Goal: Task Accomplishment & Management: Manage account settings

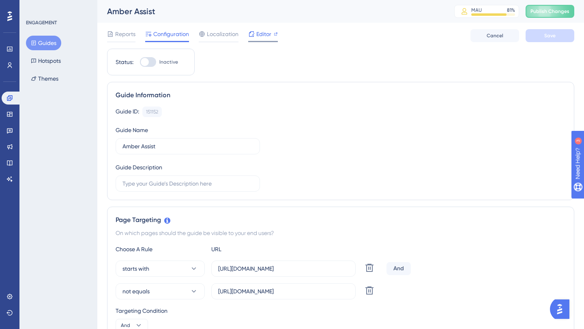
click at [264, 32] on span "Editor" at bounding box center [263, 34] width 15 height 10
click at [150, 64] on div at bounding box center [148, 62] width 16 height 10
click at [140, 62] on input "Inactive" at bounding box center [140, 62] width 0 height 0
checkbox input "true"
click at [545, 36] on span "Save" at bounding box center [549, 35] width 11 height 6
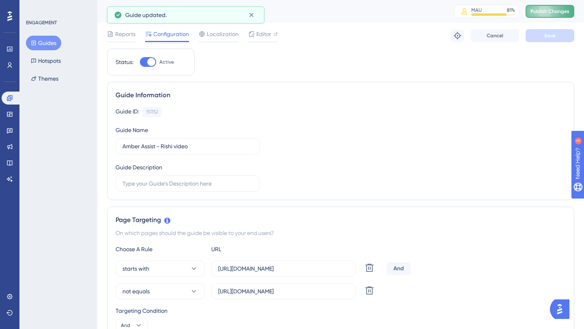
click at [546, 10] on span "Publish Changes" at bounding box center [549, 11] width 39 height 6
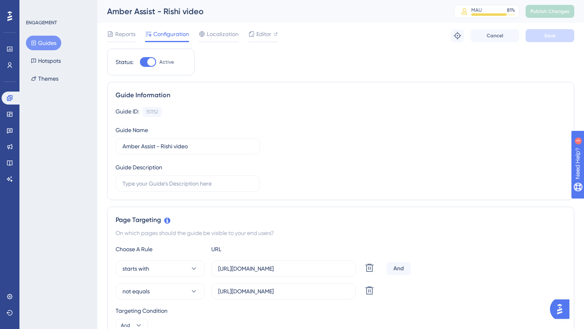
click at [48, 42] on button "Guides" at bounding box center [43, 43] width 35 height 15
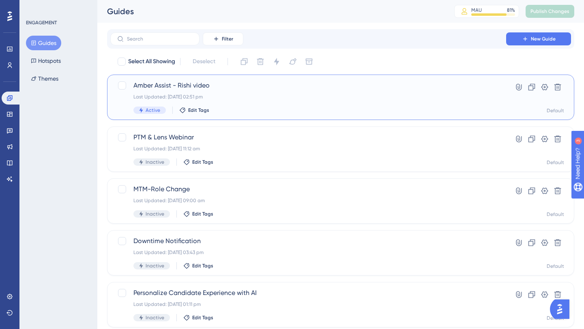
click at [197, 84] on span "Amber Assist - Rishi video" at bounding box center [308, 86] width 350 height 10
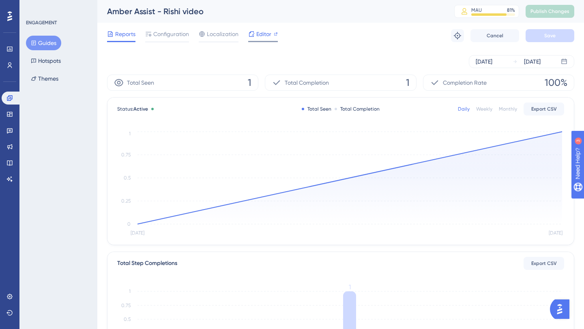
click at [264, 36] on span "Editor" at bounding box center [263, 34] width 15 height 10
click at [47, 39] on button "Guides" at bounding box center [43, 43] width 35 height 15
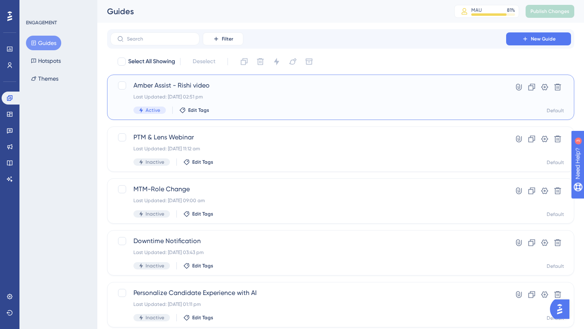
click at [206, 88] on span "Amber Assist - Rishi video" at bounding box center [308, 86] width 350 height 10
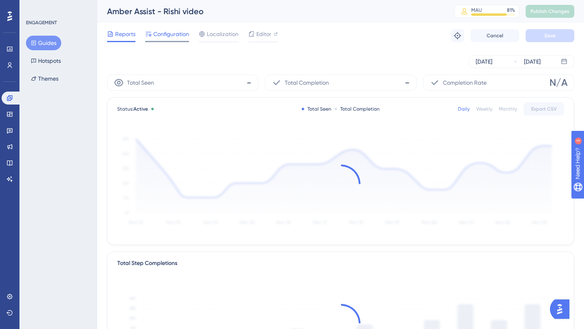
click at [161, 31] on span "Configuration" at bounding box center [171, 34] width 36 height 10
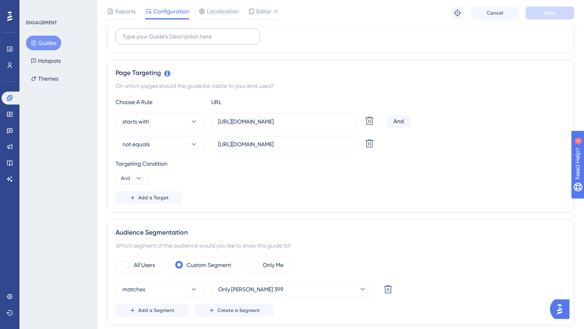
scroll to position [155, 0]
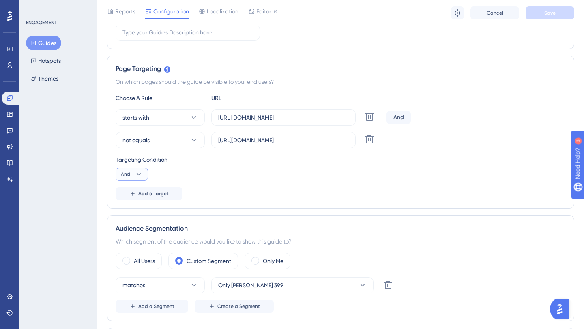
click at [138, 168] on button "And" at bounding box center [132, 174] width 32 height 13
click at [235, 178] on div "Targeting Condition And And And Or Or" at bounding box center [341, 168] width 450 height 26
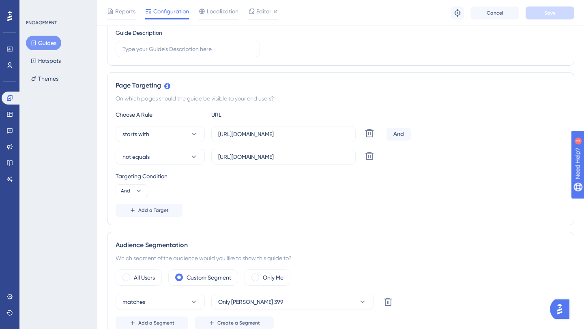
scroll to position [139, 0]
click at [198, 155] on button "not equals" at bounding box center [160, 156] width 89 height 16
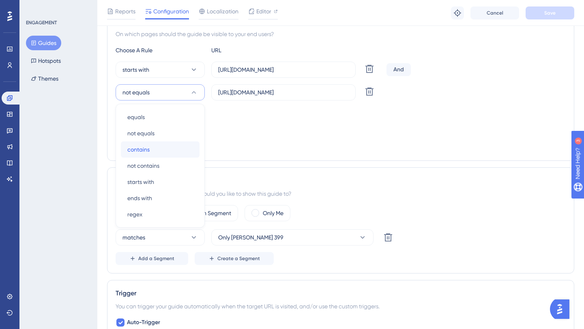
click at [186, 147] on div "contains contains" at bounding box center [160, 150] width 66 height 16
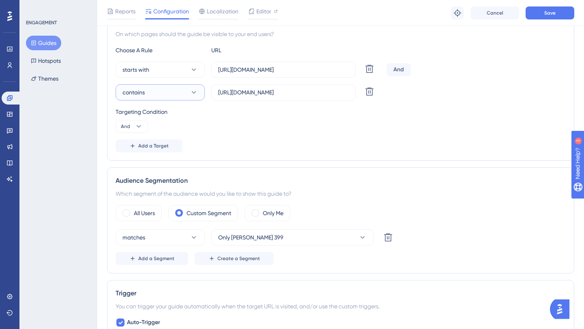
click at [191, 90] on icon at bounding box center [194, 92] width 8 height 8
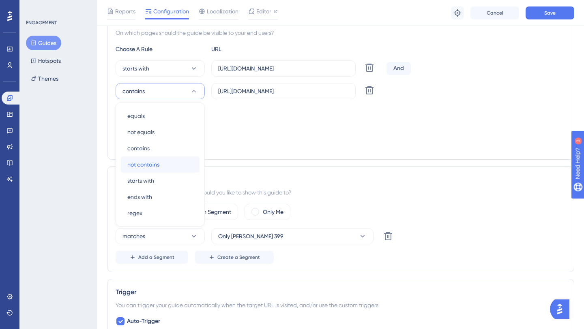
click at [158, 162] on span "not contains" at bounding box center [143, 165] width 32 height 10
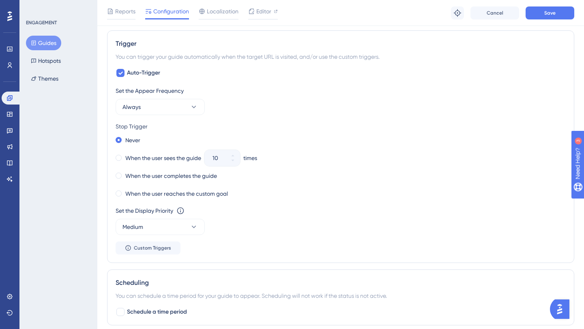
scroll to position [459, 0]
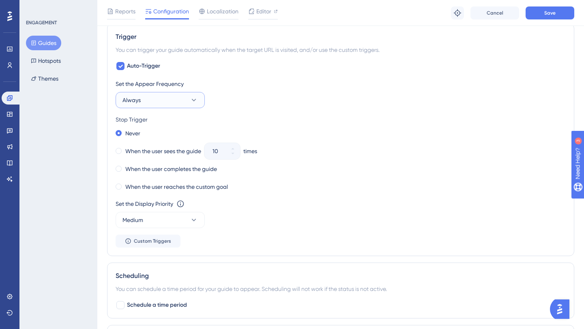
click at [191, 96] on button "Always" at bounding box center [160, 100] width 89 height 16
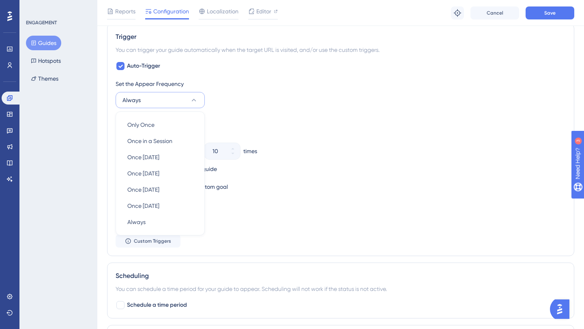
scroll to position [468, 0]
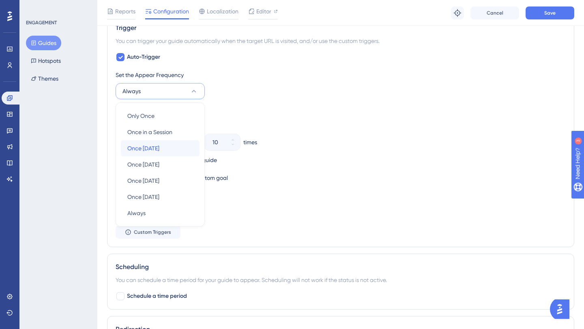
click at [161, 142] on div "Once in 1 day Once in 1 day" at bounding box center [160, 148] width 66 height 16
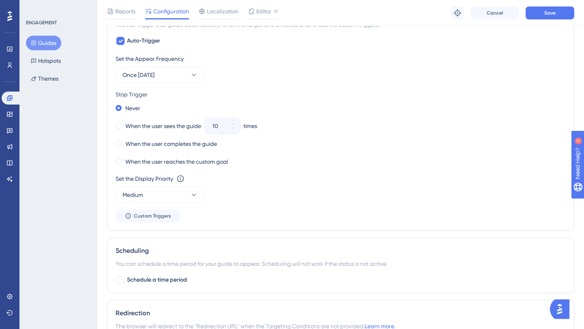
scroll to position [485, 0]
click at [118, 125] on span at bounding box center [119, 125] width 6 height 6
click at [124, 123] on input "radio" at bounding box center [124, 123] width 0 height 0
click at [233, 122] on icon at bounding box center [232, 122] width 5 height 5
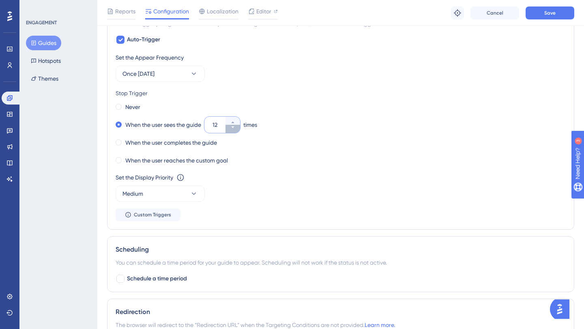
click at [234, 129] on icon at bounding box center [232, 127] width 5 height 5
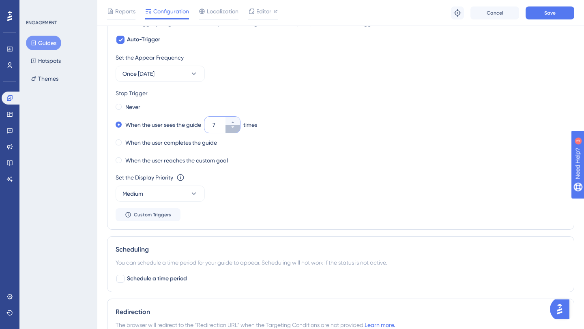
click at [234, 129] on icon at bounding box center [232, 127] width 5 height 5
type input "3"
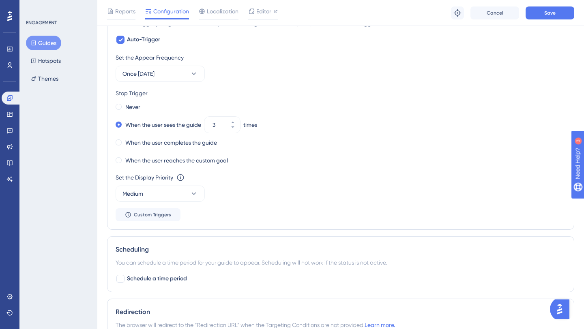
click at [256, 162] on div "When the user reaches the custom goal" at bounding box center [341, 160] width 450 height 11
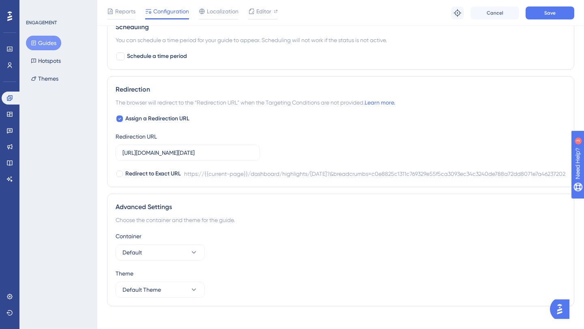
scroll to position [728, 0]
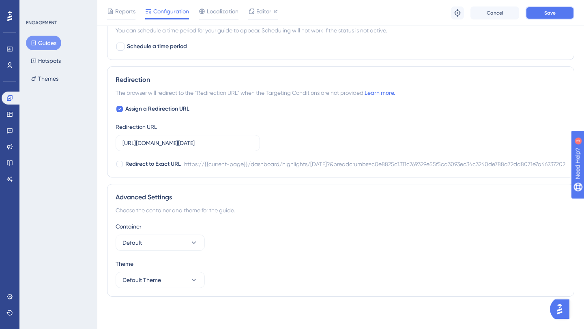
click at [542, 15] on button "Save" at bounding box center [550, 12] width 49 height 13
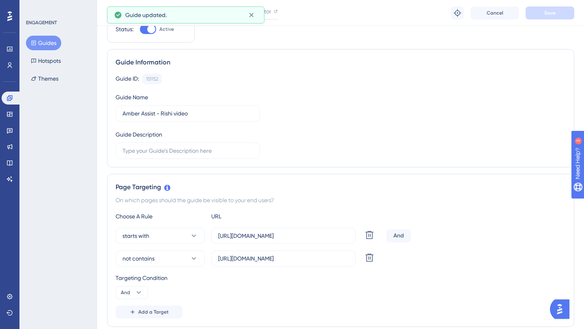
scroll to position [0, 0]
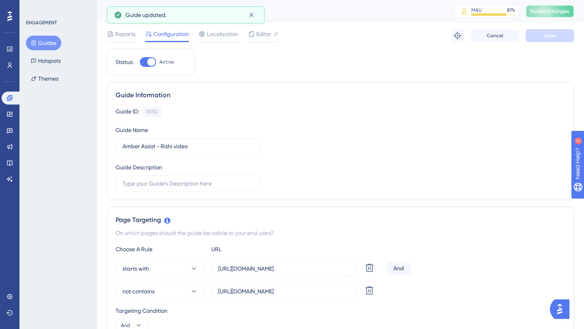
click at [545, 11] on button "Publish Changes" at bounding box center [550, 11] width 49 height 13
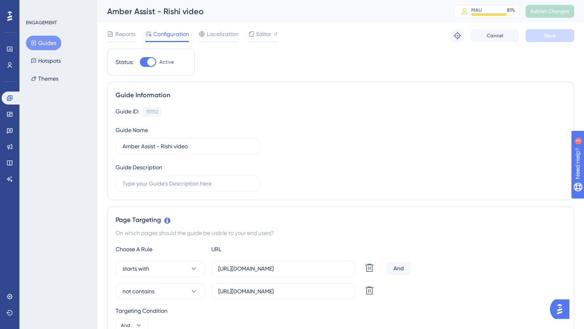
click at [48, 43] on button "Guides" at bounding box center [43, 43] width 35 height 15
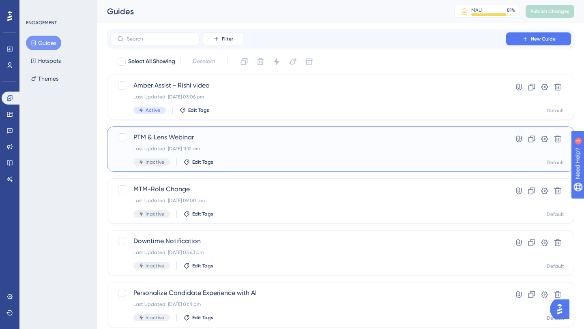
click at [181, 138] on span "PTM & Lens Webinar" at bounding box center [308, 138] width 350 height 10
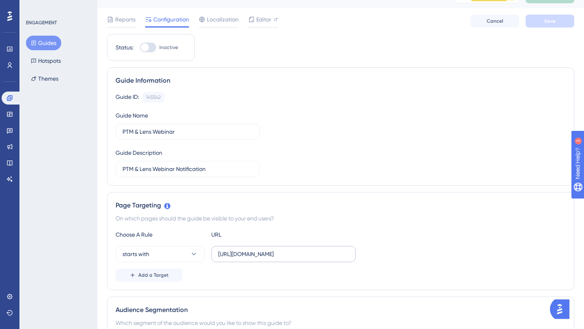
scroll to position [19, 0]
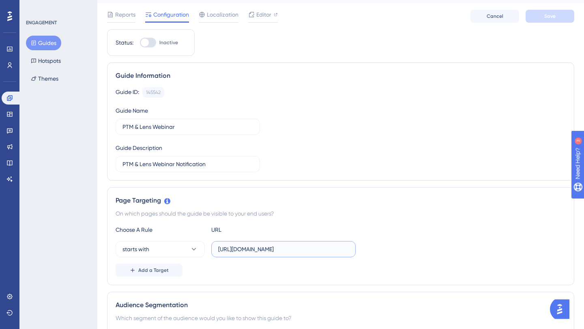
click at [275, 247] on input "[URL][DOMAIN_NAME]" at bounding box center [283, 249] width 131 height 9
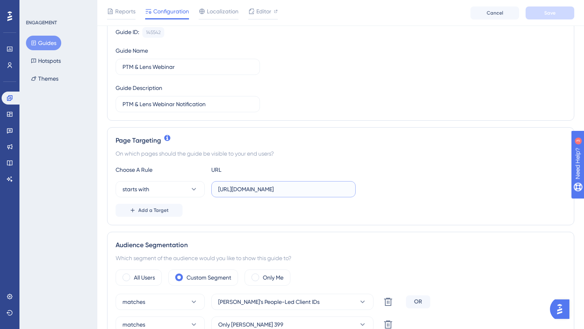
scroll to position [84, 0]
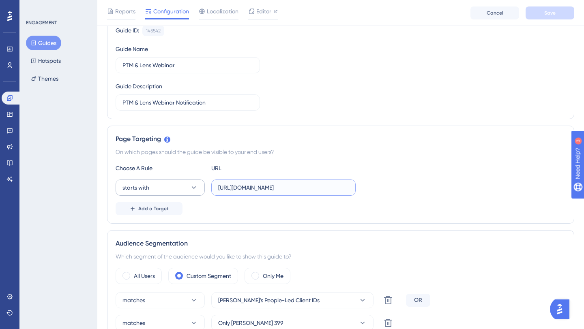
drag, startPoint x: 318, startPoint y: 189, endPoint x: 204, endPoint y: 188, distance: 114.8
click at [204, 188] on div "starts with https://app.infeedo.com/dashboard/tenure/engagement-analytics" at bounding box center [236, 188] width 240 height 16
click at [49, 43] on button "Guides" at bounding box center [43, 43] width 35 height 15
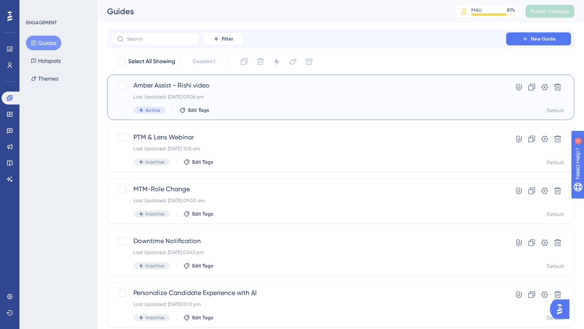
click at [178, 82] on span "Amber Assist - Rishi video" at bounding box center [308, 86] width 350 height 10
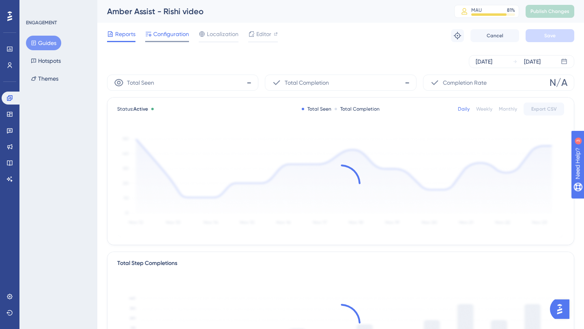
click at [169, 33] on span "Configuration" at bounding box center [171, 34] width 36 height 10
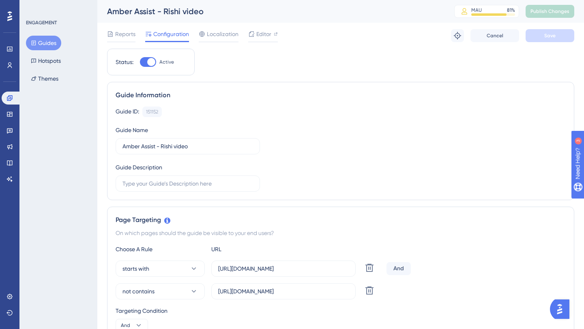
click at [53, 42] on button "Guides" at bounding box center [43, 43] width 35 height 15
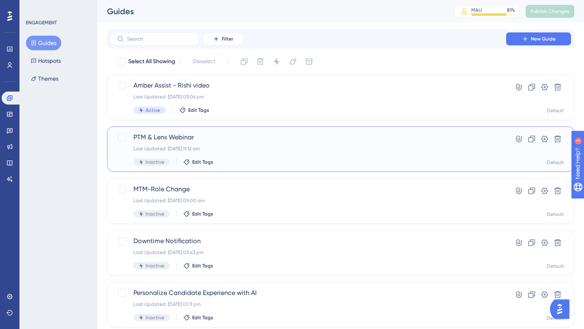
click at [181, 135] on span "PTM & Lens Webinar" at bounding box center [308, 138] width 350 height 10
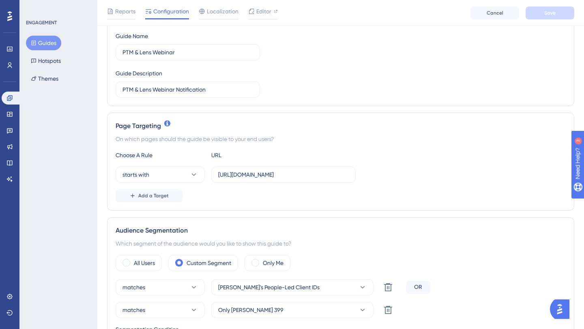
scroll to position [100, 0]
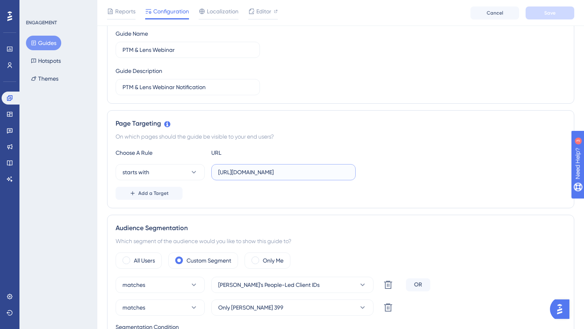
drag, startPoint x: 225, startPoint y: 173, endPoint x: 328, endPoint y: 178, distance: 102.8
click at [328, 179] on label "[URL][DOMAIN_NAME]" at bounding box center [283, 172] width 144 height 16
click at [328, 178] on label "[URL][DOMAIN_NAME]" at bounding box center [283, 172] width 144 height 16
click at [328, 177] on input "[URL][DOMAIN_NAME]" at bounding box center [283, 172] width 131 height 9
click at [328, 174] on input "https://app.infeedo.com/dashboard/tenure/engagement-analytics" at bounding box center [283, 172] width 131 height 9
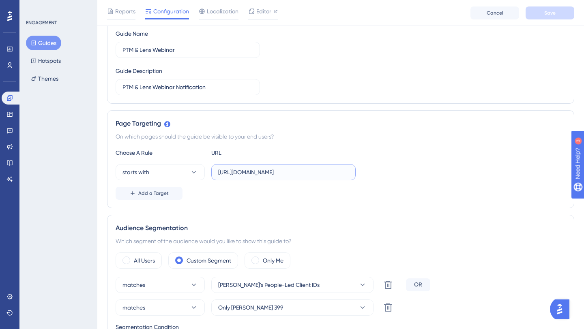
click at [328, 174] on input "https://app.infeedo.com/dashboard/tenure/engagement-analytics" at bounding box center [283, 172] width 131 height 9
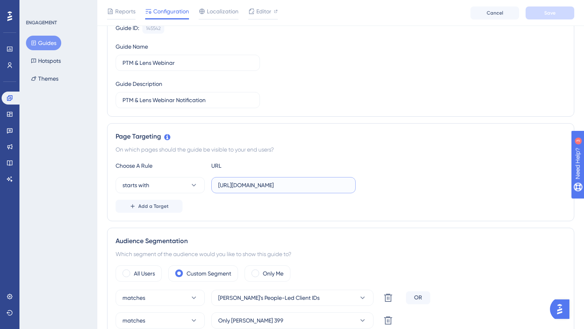
scroll to position [0, 0]
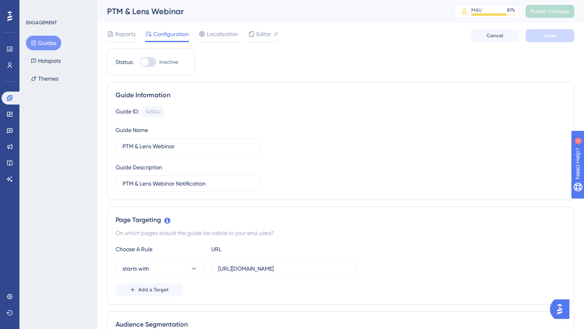
click at [54, 43] on button "Guides" at bounding box center [43, 43] width 35 height 15
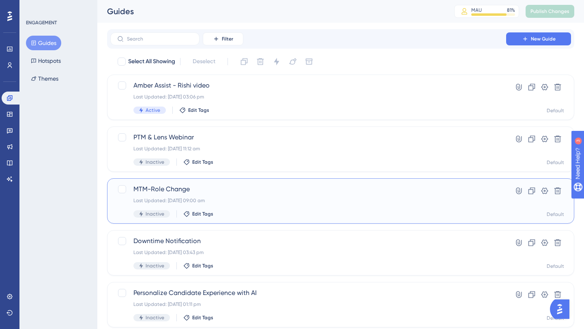
click at [191, 190] on span "MTM-Role Change" at bounding box center [308, 190] width 350 height 10
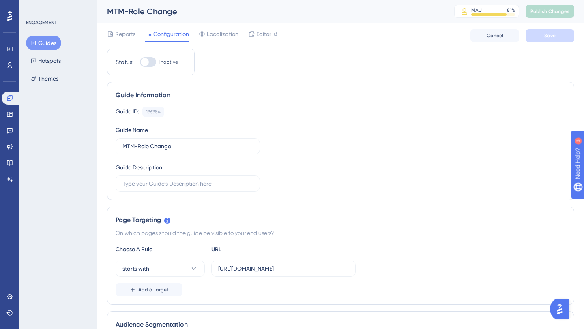
click at [49, 44] on button "Guides" at bounding box center [43, 43] width 35 height 15
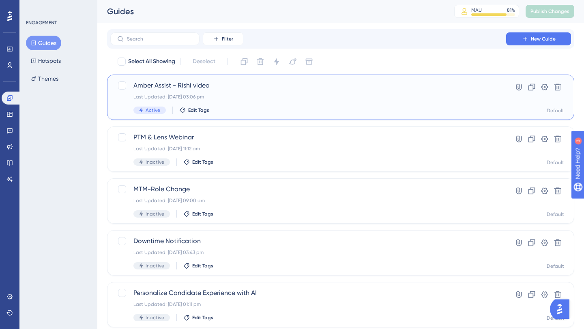
click at [200, 87] on span "Amber Assist - Rishi video" at bounding box center [308, 86] width 350 height 10
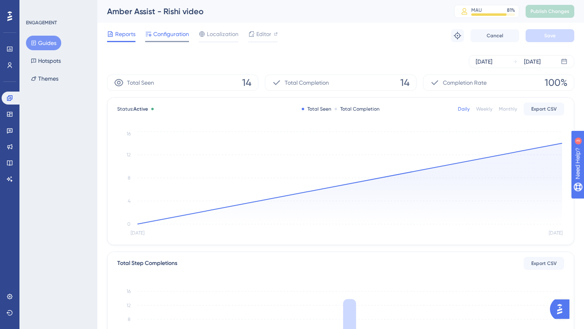
click at [179, 30] on span "Configuration" at bounding box center [171, 34] width 36 height 10
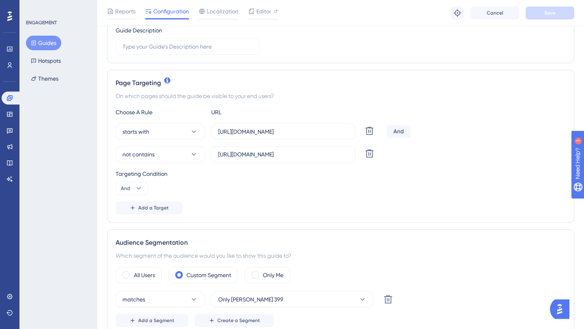
scroll to position [152, 0]
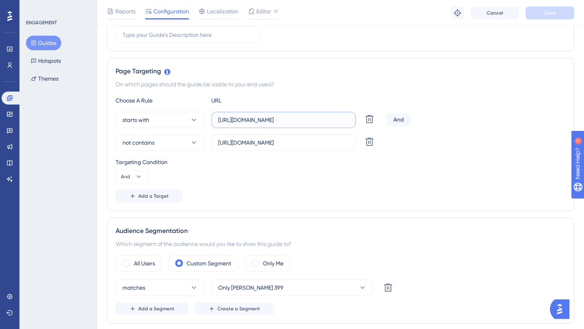
click at [320, 118] on input "https://app.infeedo.com/dashboard/" at bounding box center [283, 120] width 131 height 9
click at [320, 120] on input "https://app.infeedo.com/dashboard/" at bounding box center [283, 120] width 131 height 9
paste input "tenure/"
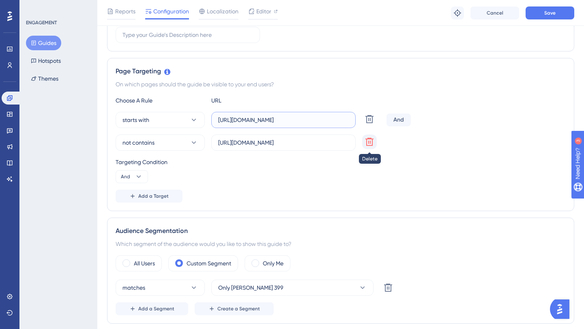
type input "https://app.infeedo.com/dashboard/tenure/"
click at [371, 143] on icon at bounding box center [370, 142] width 10 height 10
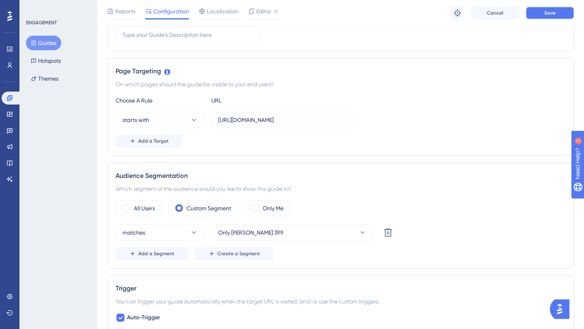
click at [549, 10] on span "Save" at bounding box center [549, 13] width 11 height 6
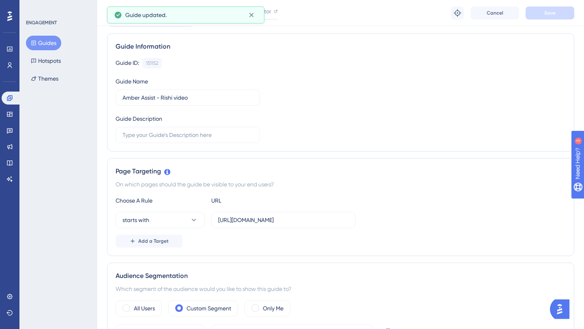
scroll to position [0, 0]
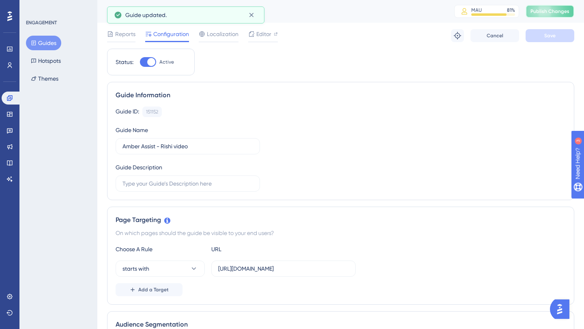
click at [536, 13] on span "Publish Changes" at bounding box center [549, 11] width 39 height 6
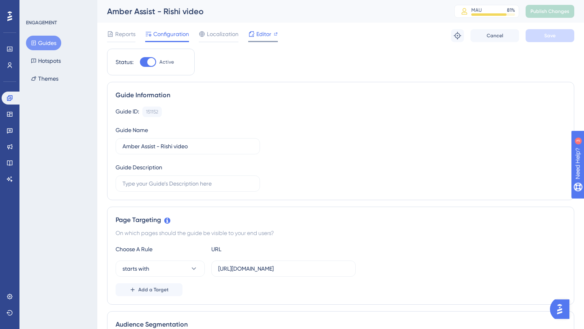
click at [261, 32] on span "Editor" at bounding box center [263, 34] width 15 height 10
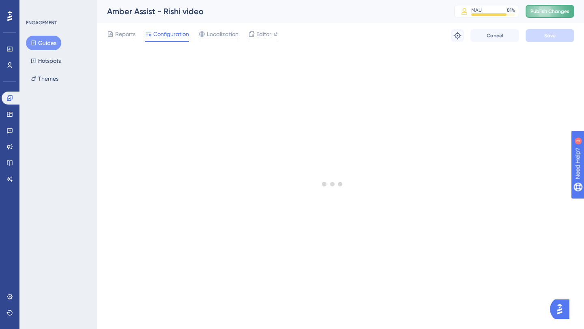
click at [554, 11] on span "Publish Changes" at bounding box center [549, 11] width 39 height 6
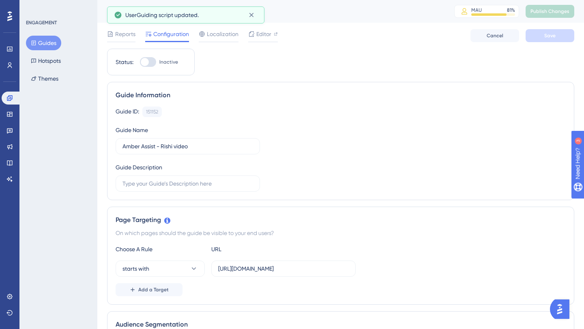
click at [147, 62] on div at bounding box center [145, 62] width 8 height 8
click at [140, 62] on input "Inactive" at bounding box center [140, 62] width 0 height 0
checkbox input "true"
click at [554, 35] on span "Save" at bounding box center [549, 35] width 11 height 6
click at [550, 10] on span "Publish Changes" at bounding box center [549, 11] width 39 height 6
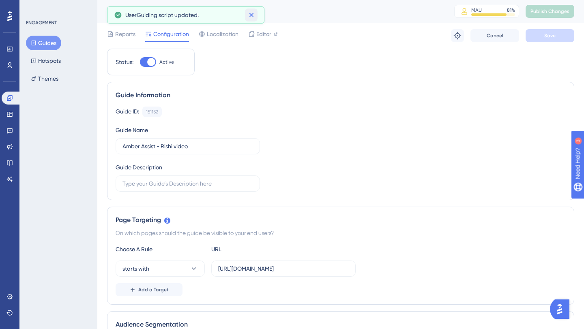
click at [249, 15] on icon at bounding box center [251, 15] width 8 height 8
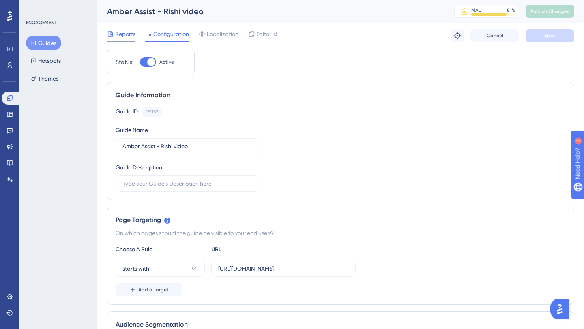
click at [129, 36] on span "Reports" at bounding box center [125, 34] width 20 height 10
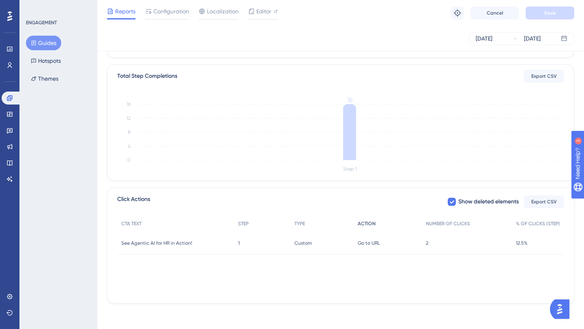
scroll to position [185, 0]
click at [429, 244] on div "2 2" at bounding box center [467, 243] width 90 height 23
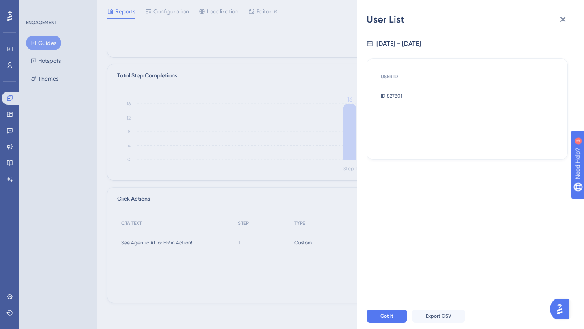
click at [394, 97] on span "ID 827801" at bounding box center [391, 96] width 21 height 6
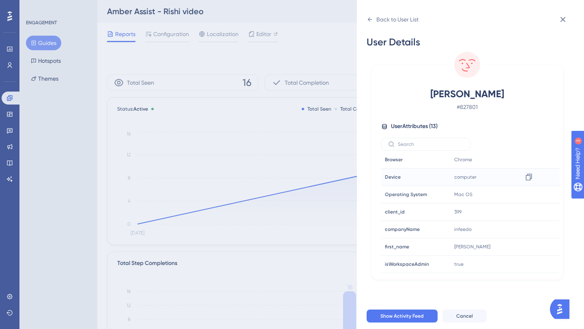
scroll to position [0, 0]
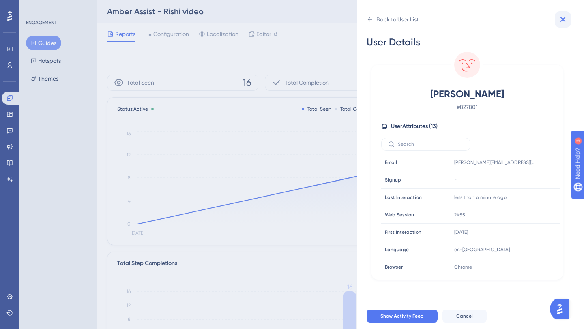
click at [562, 20] on icon at bounding box center [562, 19] width 5 height 5
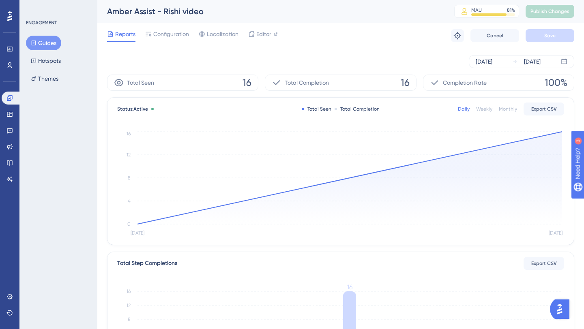
click at [565, 21] on div "Amber Assist - Rishi video MAU 81 % Click to see add-on and upgrade options Pub…" at bounding box center [340, 11] width 487 height 23
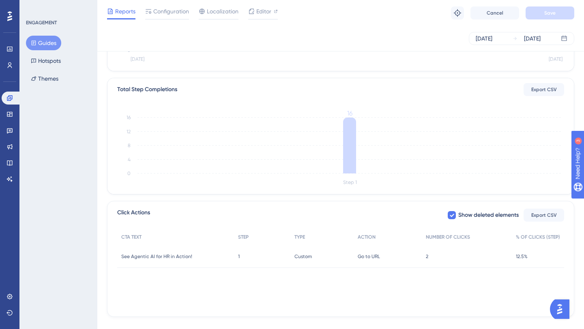
scroll to position [185, 0]
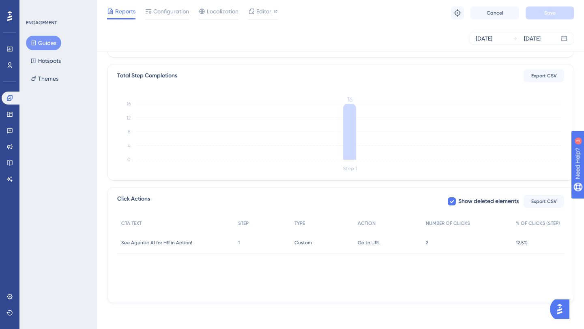
click at [493, 242] on div "2 2" at bounding box center [467, 243] width 90 height 23
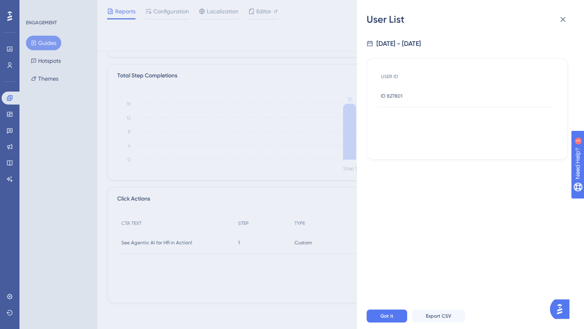
click at [291, 221] on div "User List 9/3/2025 - 9/4/2025 USER ID ID 827801 ID 827801 Got it Export CSV" at bounding box center [292, 164] width 584 height 329
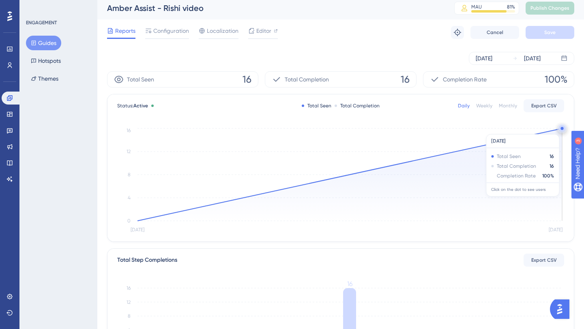
scroll to position [0, 0]
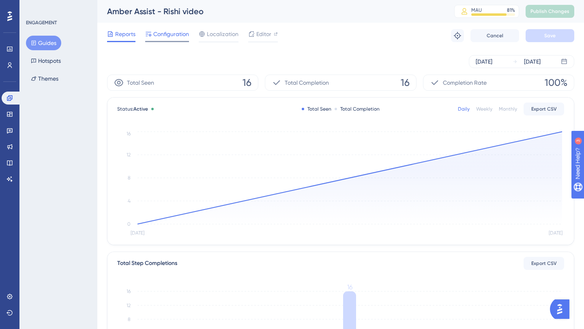
click at [171, 35] on span "Configuration" at bounding box center [171, 34] width 36 height 10
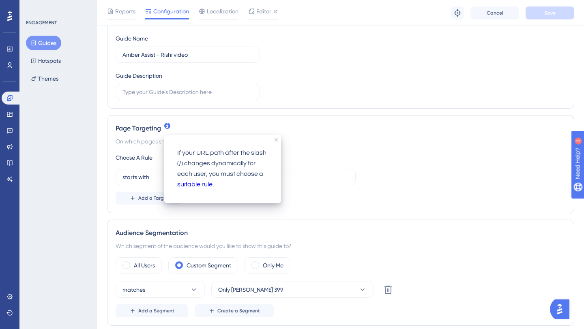
scroll to position [103, 0]
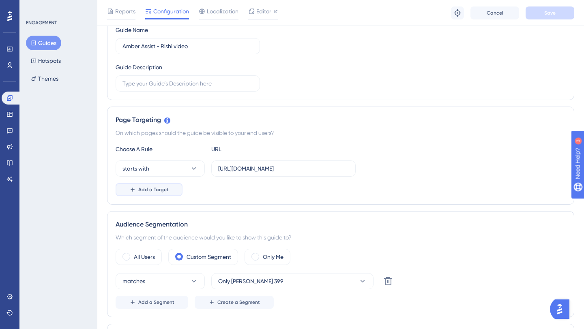
click at [153, 189] on span "Add a Target" at bounding box center [153, 190] width 30 height 6
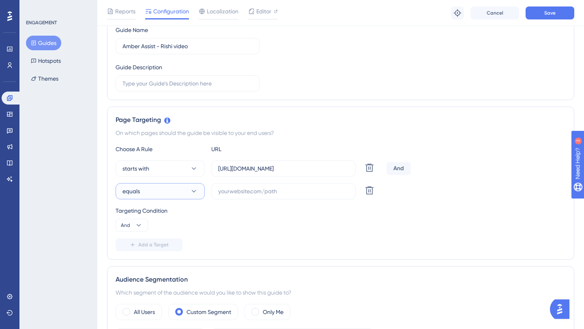
click at [172, 191] on button "equals" at bounding box center [160, 191] width 89 height 16
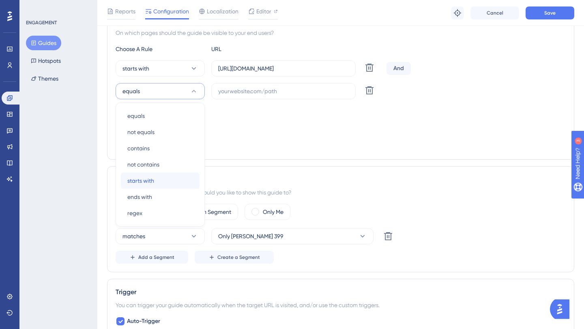
click at [160, 181] on div "starts with starts with" at bounding box center [160, 181] width 66 height 16
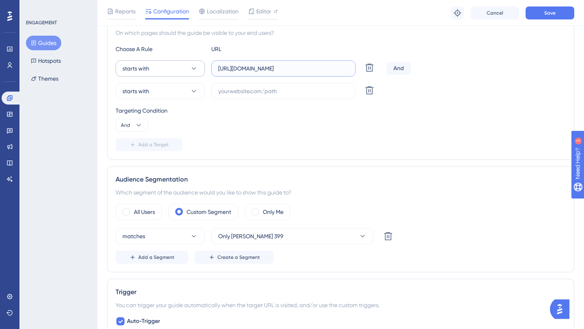
drag, startPoint x: 318, startPoint y: 67, endPoint x: 197, endPoint y: 69, distance: 120.5
click at [197, 69] on div "starts with https://app.infeedo.com/dashboard/tenure Delete" at bounding box center [250, 68] width 268 height 16
click at [228, 91] on input "text" at bounding box center [283, 91] width 131 height 9
paste input "https://app.infeedo.com/dashboard/"
click at [329, 92] on input "https://app.infeedo.com/dashboard/" at bounding box center [283, 91] width 131 height 9
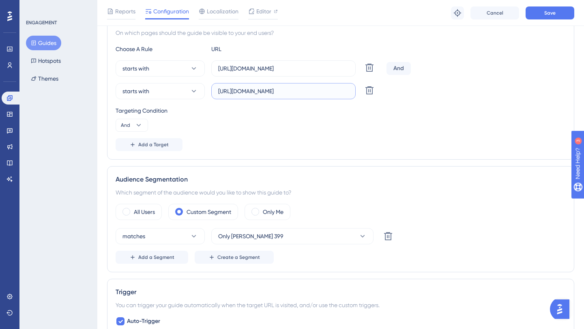
click at [329, 92] on input "https://app.infeedo.com/dashboard/" at bounding box center [283, 91] width 131 height 9
paste input "lens"
type input "https://app.infeedo.com/dashboard/lens"
click at [405, 69] on div "And" at bounding box center [398, 68] width 24 height 13
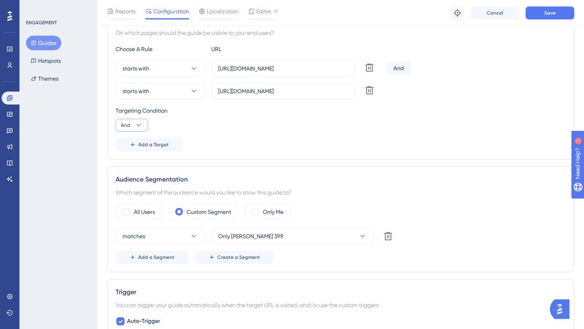
click at [135, 124] on icon at bounding box center [139, 125] width 8 height 8
click at [131, 158] on div "Or Or" at bounding box center [131, 165] width 15 height 16
click at [150, 144] on span "Add a Target" at bounding box center [153, 145] width 30 height 6
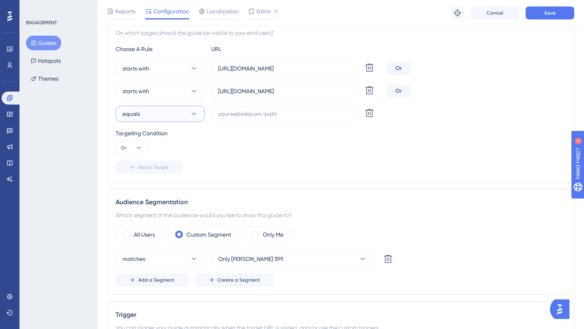
click at [184, 114] on button "equals" at bounding box center [160, 114] width 89 height 16
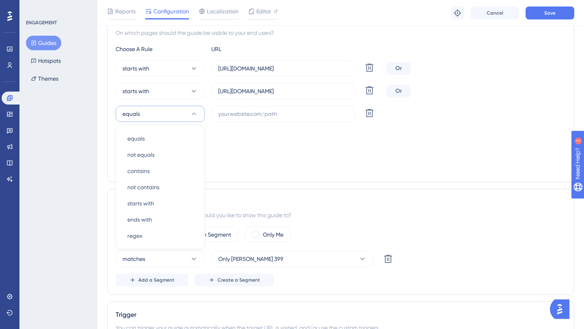
scroll to position [226, 0]
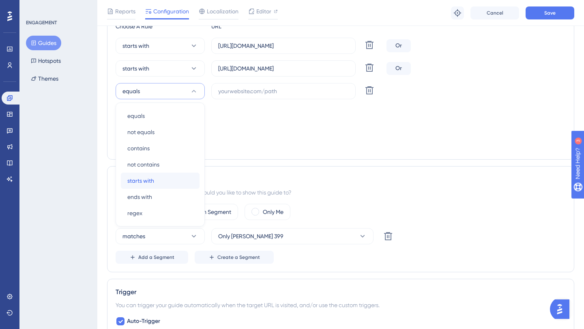
click at [155, 182] on div "starts with starts with" at bounding box center [160, 181] width 66 height 16
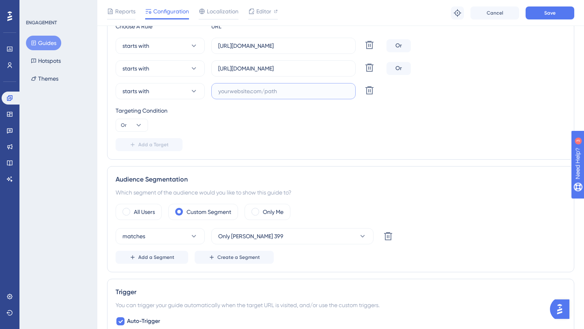
click at [259, 94] on input "text" at bounding box center [283, 91] width 131 height 9
paste input "https://app.infeedo.com/dashboard/lens"
paste input "/highlights"
click at [321, 91] on input "https://app.infeedo.com/dashboard//highlights" at bounding box center [283, 91] width 131 height 9
type input "https://app.infeedo.com/dashboard/highlights"
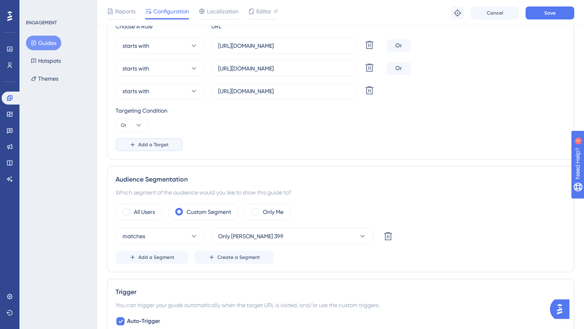
click at [150, 147] on span "Add a Target" at bounding box center [153, 145] width 30 height 6
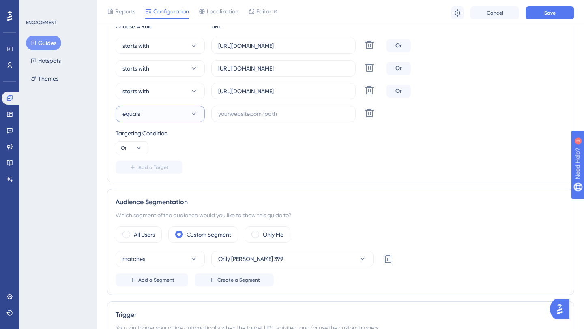
click at [183, 111] on button "equals" at bounding box center [160, 114] width 89 height 16
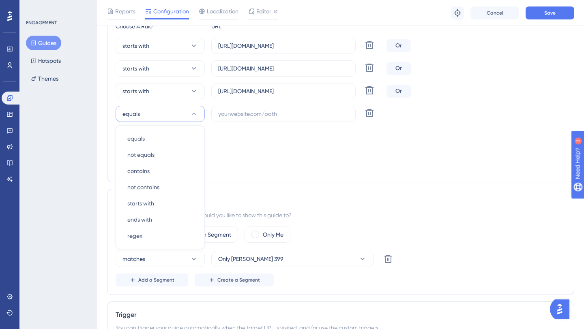
scroll to position [249, 0]
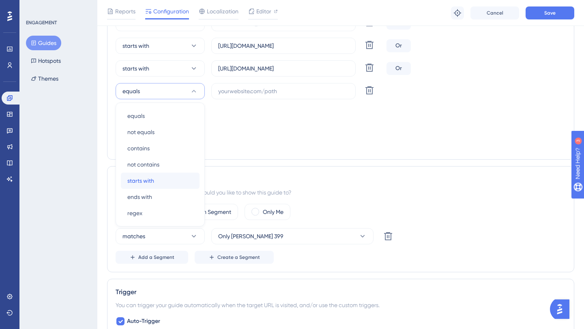
click at [159, 183] on div "starts with starts with" at bounding box center [160, 181] width 66 height 16
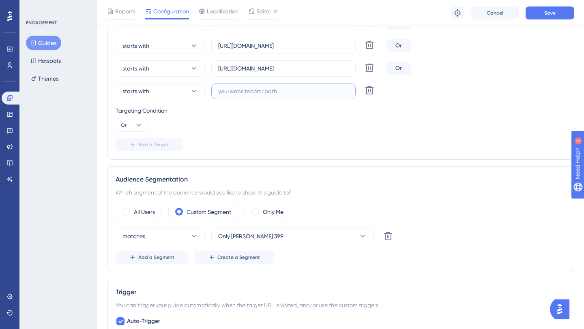
click at [247, 93] on input "text" at bounding box center [283, 91] width 131 height 9
click at [319, 69] on input "https://app.infeedo.com/dashboard/highlights" at bounding box center [283, 68] width 131 height 9
click at [233, 92] on input "text" at bounding box center [283, 91] width 131 height 9
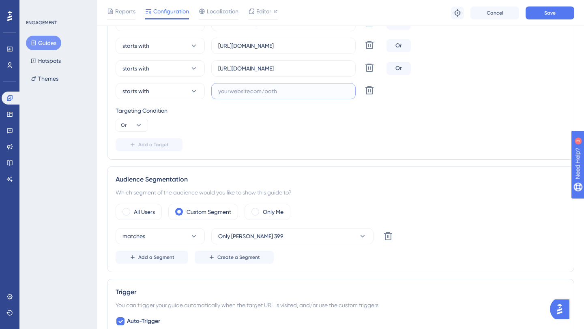
paste input "https://app.infeedo.com/dashboard/ptm"
type input "https://app.infeedo.com/dashboard/ptm"
click at [150, 143] on span "Add a Target" at bounding box center [153, 145] width 30 height 6
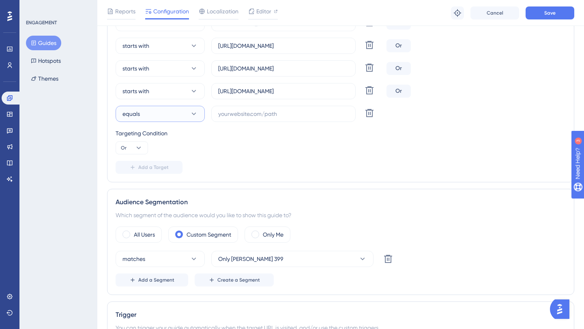
click at [177, 110] on button "equals" at bounding box center [160, 114] width 89 height 16
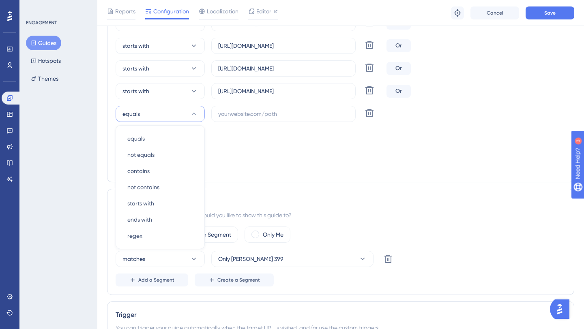
scroll to position [272, 0]
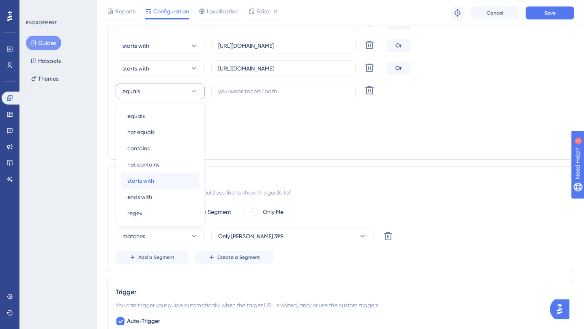
click at [163, 180] on div "starts with starts with" at bounding box center [160, 181] width 66 height 16
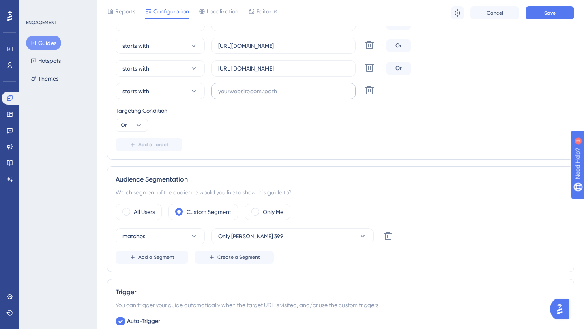
click at [253, 96] on label at bounding box center [283, 91] width 144 height 16
click at [253, 96] on input "text" at bounding box center [283, 91] width 131 height 9
paste input "https://app.infeedo.com/dashboard/silent-people"
type input "https://app.infeedo.com/dashboard/silent-people"
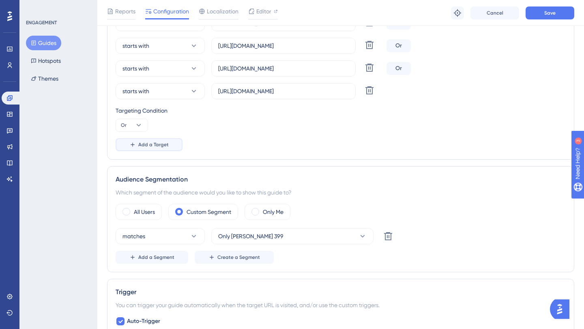
click at [149, 144] on span "Add a Target" at bounding box center [153, 145] width 30 height 6
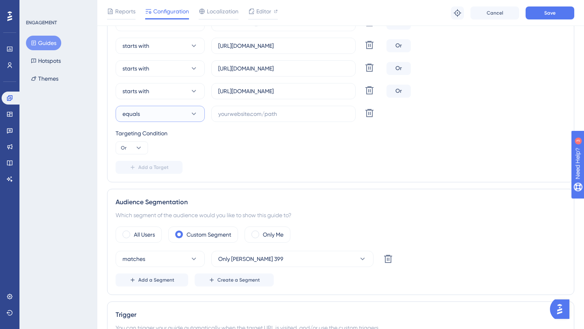
click at [196, 113] on icon at bounding box center [194, 114] width 8 height 8
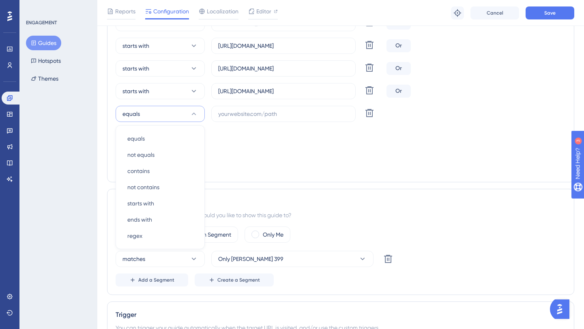
scroll to position [294, 0]
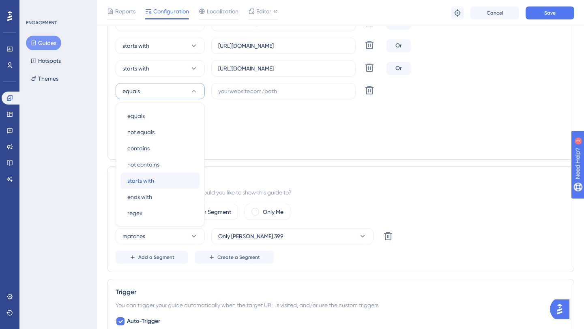
click at [159, 180] on div "starts with starts with" at bounding box center [160, 181] width 66 height 16
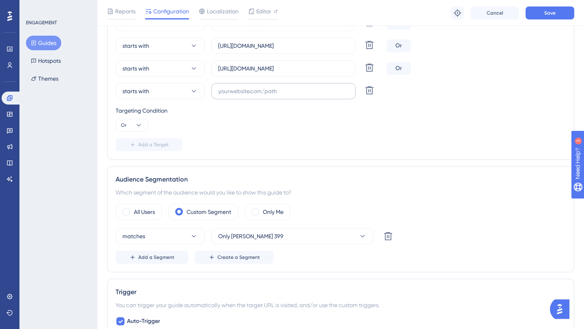
click at [239, 96] on label at bounding box center [283, 91] width 144 height 16
click at [239, 96] on input "text" at bounding box center [283, 91] width 131 height 9
paste input "https://app.infeedo.com/dashboard/action-perception"
type input "https://app.infeedo.com/dashboard/action-perception"
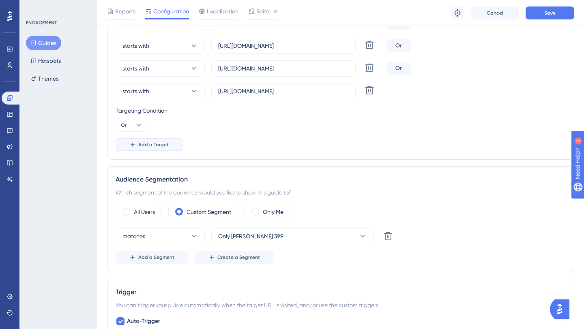
scroll to position [0, 0]
click at [148, 147] on span "Add a Target" at bounding box center [153, 145] width 30 height 6
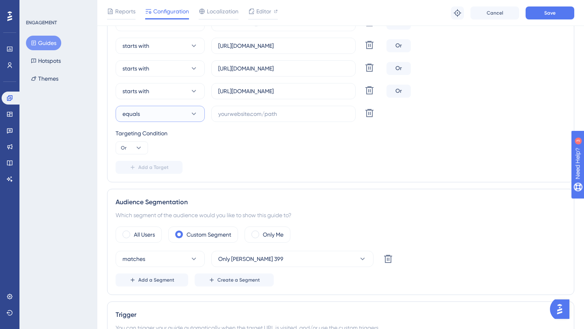
click at [176, 119] on button "equals" at bounding box center [160, 114] width 89 height 16
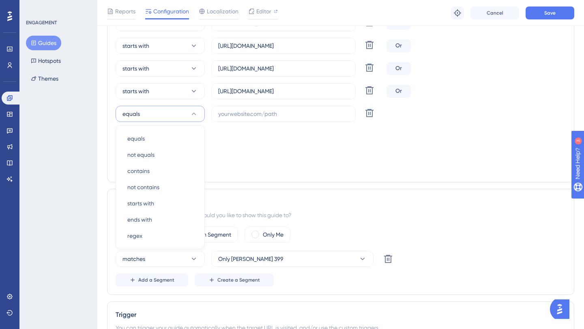
scroll to position [317, 0]
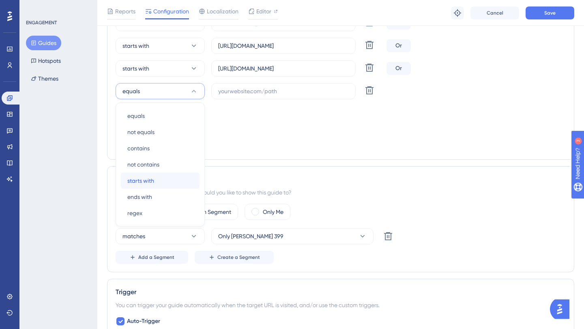
click at [155, 182] on div "starts with starts with" at bounding box center [160, 181] width 66 height 16
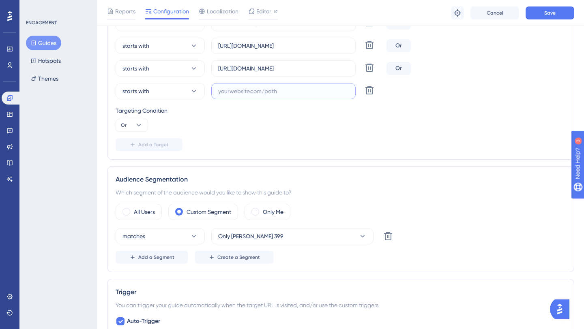
click at [255, 93] on input "text" at bounding box center [283, 91] width 131 height 9
paste input "https://app.infeedo.com/dashboard/insight_clusters"
type input "https://app.infeedo.com/dashboard/insight_clusters"
click at [145, 147] on span "Add a Target" at bounding box center [153, 145] width 30 height 6
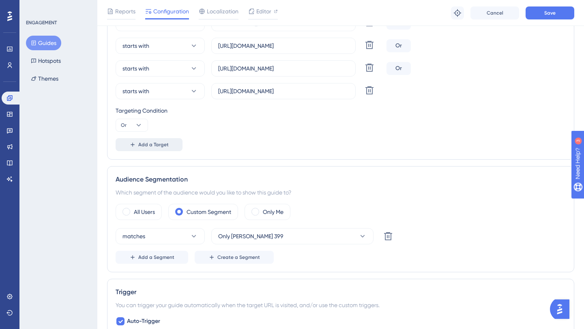
scroll to position [0, 0]
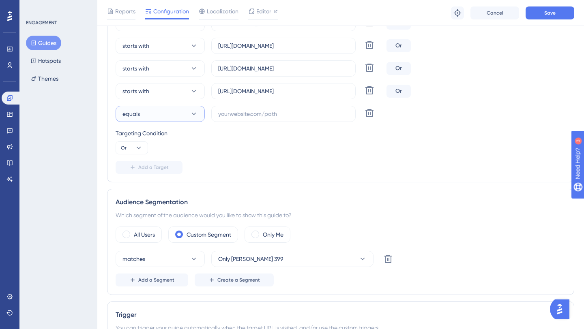
click at [179, 110] on button "equals" at bounding box center [160, 114] width 89 height 16
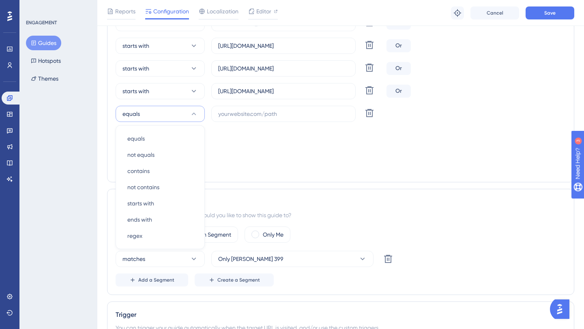
scroll to position [340, 0]
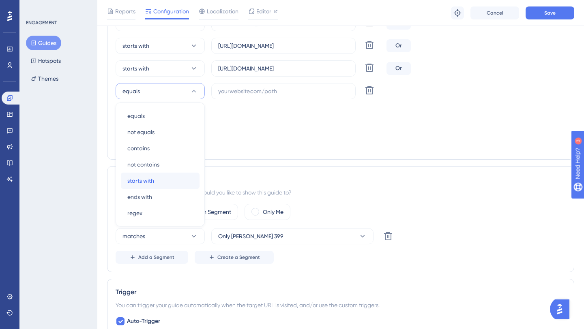
click at [161, 180] on div "starts with starts with" at bounding box center [160, 181] width 66 height 16
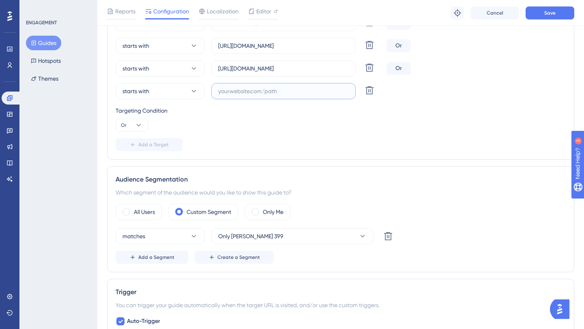
click at [262, 93] on input "text" at bounding box center [283, 91] width 131 height 9
click at [254, 94] on input "text" at bounding box center [283, 91] width 131 height 9
paste input "https://app.infeedo.com/dashboard/candidates"
type input "https://app.infeedo.com/dashboard/candidates"
click at [150, 145] on span "Add a Target" at bounding box center [153, 145] width 30 height 6
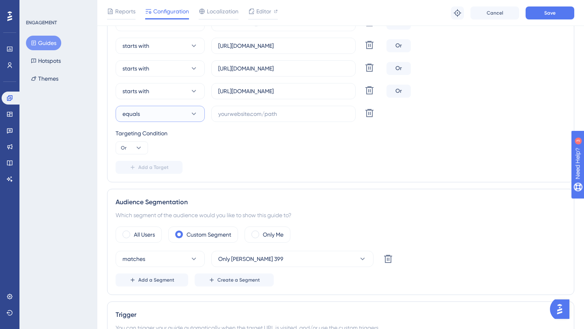
click at [180, 114] on button "equals" at bounding box center [160, 114] width 89 height 16
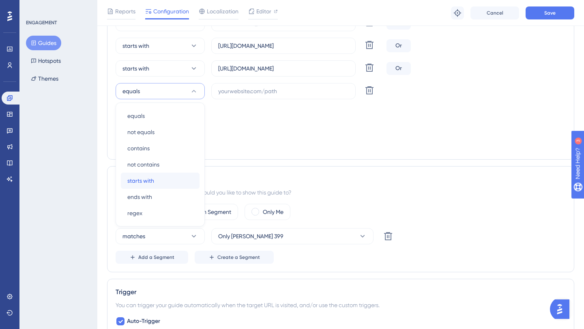
click at [158, 183] on div "starts with starts with" at bounding box center [160, 181] width 66 height 16
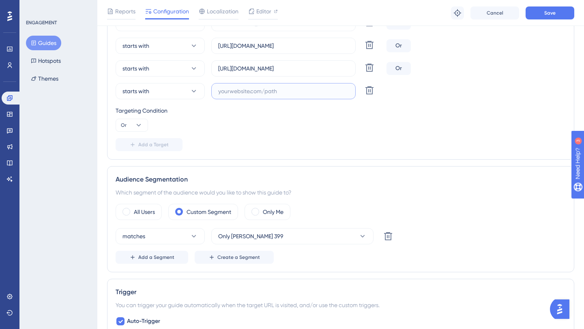
click at [260, 92] on input "text" at bounding box center [283, 91] width 131 height 9
paste input "https://app.infeedo.com/dashboard/pulse"
type input "https://app.infeedo.com/dashboard/pulse"
click at [145, 143] on span "Add a Target" at bounding box center [153, 145] width 30 height 6
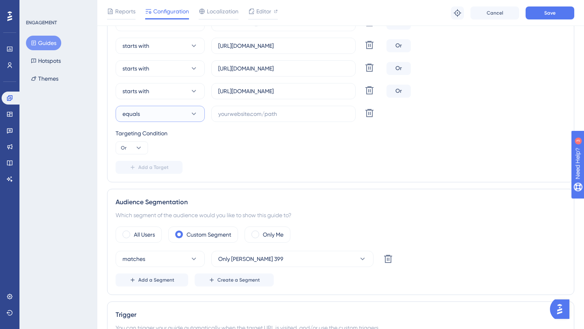
click at [179, 116] on button "equals" at bounding box center [160, 114] width 89 height 16
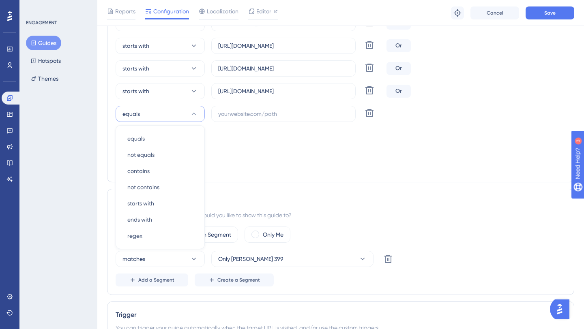
scroll to position [385, 0]
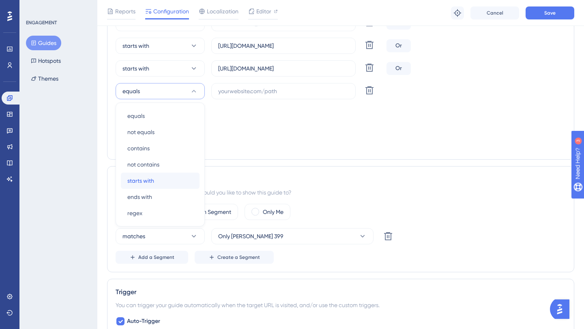
click at [157, 179] on div "starts with starts with" at bounding box center [160, 181] width 66 height 16
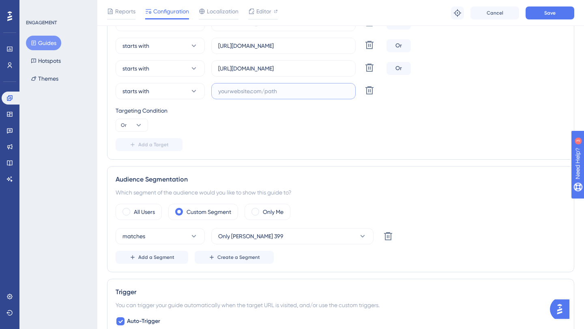
click at [245, 92] on input "text" at bounding box center [283, 91] width 131 height 9
paste input "https://app.infeedo.com/dashboard/mtm"
type input "https://app.infeedo.com/dashboard/mtm"
click at [154, 145] on span "Add a Target" at bounding box center [153, 145] width 30 height 6
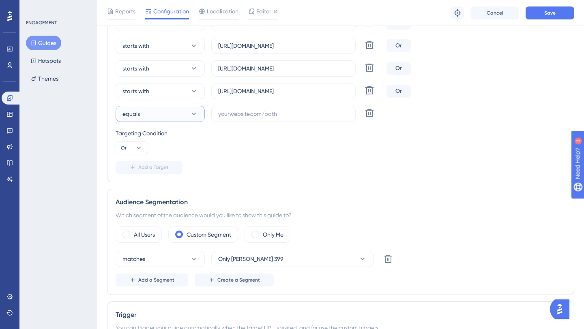
click at [176, 117] on button "equals" at bounding box center [160, 114] width 89 height 16
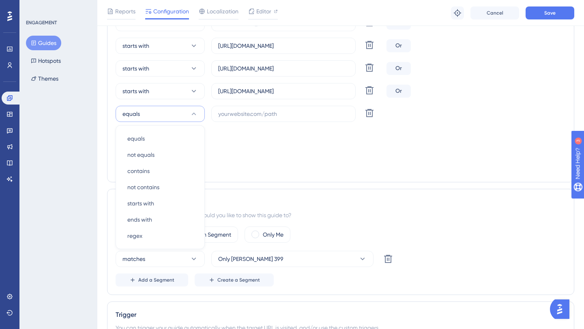
scroll to position [408, 0]
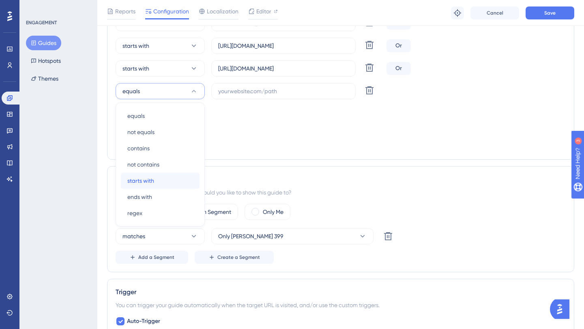
click at [159, 181] on div "starts with starts with" at bounding box center [160, 181] width 66 height 16
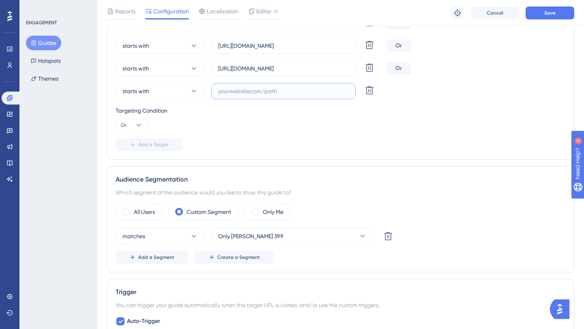
click at [247, 94] on input "text" at bounding box center [283, 91] width 131 height 9
paste input "https://app.infeedo.com/dashboard/exit"
type input "https://app.infeedo.com/dashboard/exit"
click at [145, 144] on span "Add a Target" at bounding box center [153, 145] width 30 height 6
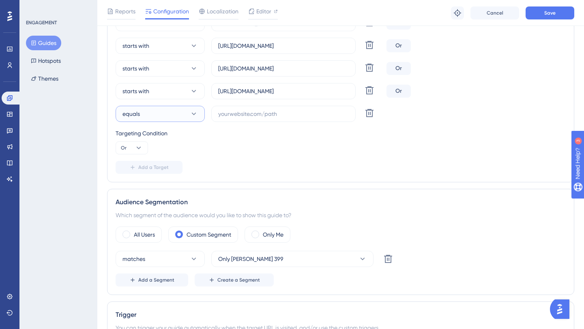
click at [173, 116] on button "equals" at bounding box center [160, 114] width 89 height 16
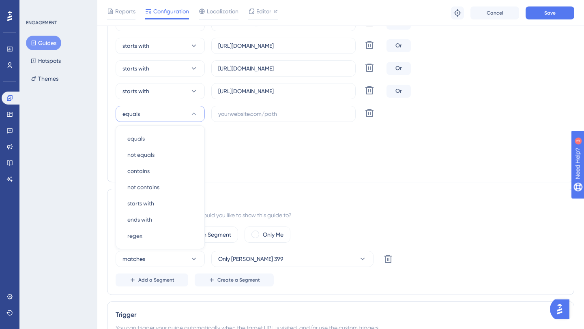
scroll to position [431, 0]
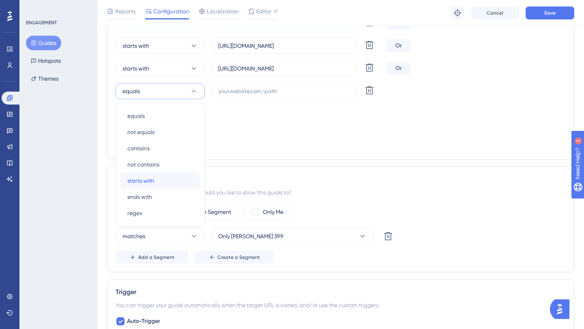
click at [157, 179] on div "starts with starts with" at bounding box center [160, 181] width 66 height 16
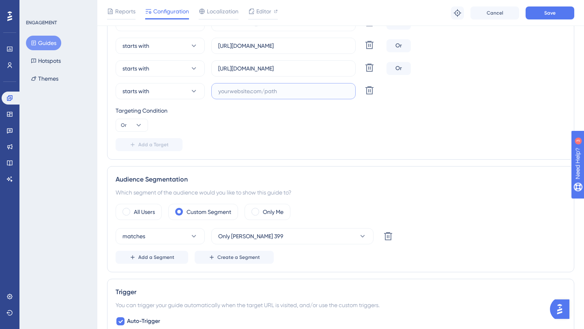
click at [249, 94] on input "text" at bounding box center [283, 91] width 131 height 9
click at [259, 93] on input "text" at bounding box center [283, 91] width 131 height 9
paste input "https://app.infeedo.com/dashboard/action-planning"
type input "https://app.infeedo.com/dashboard/action-planning"
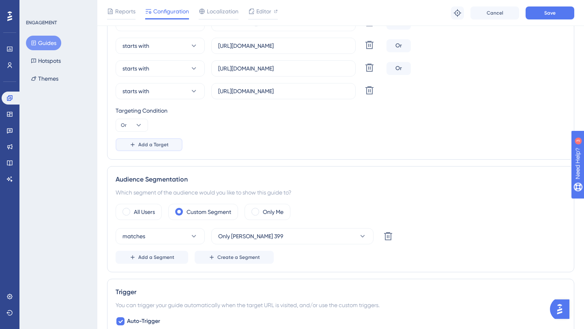
click at [138, 146] on span "Add a Target" at bounding box center [153, 145] width 30 height 6
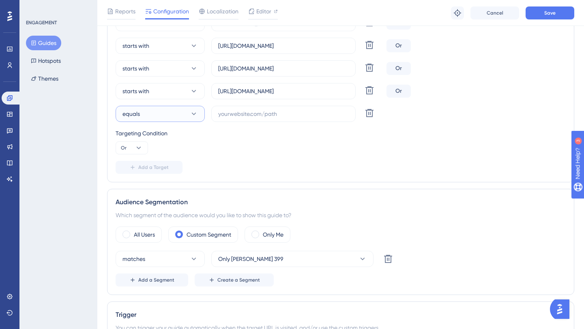
click at [189, 111] on button "equals" at bounding box center [160, 114] width 89 height 16
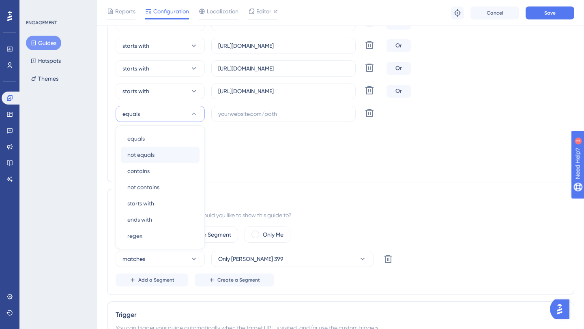
scroll to position [453, 0]
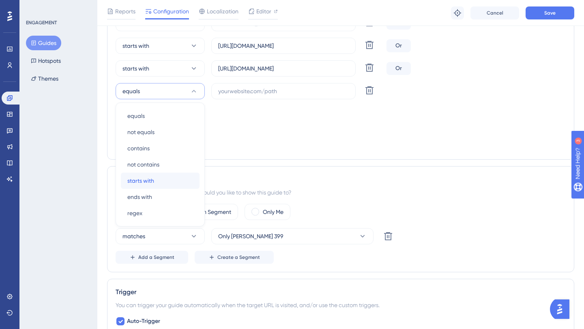
click at [159, 180] on div "starts with starts with" at bounding box center [160, 181] width 66 height 16
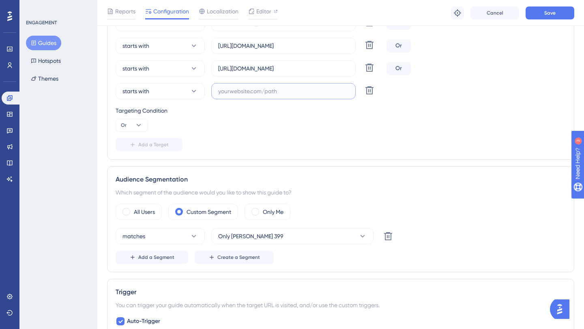
click at [250, 90] on input "text" at bounding box center [283, 91] width 131 height 9
click at [282, 90] on input "text" at bounding box center [283, 91] width 131 height 9
paste input "https://app.infeedo.com/dashboard/anonymous-ally"
type input "https://app.infeedo.com/dashboard/anonymous-ally"
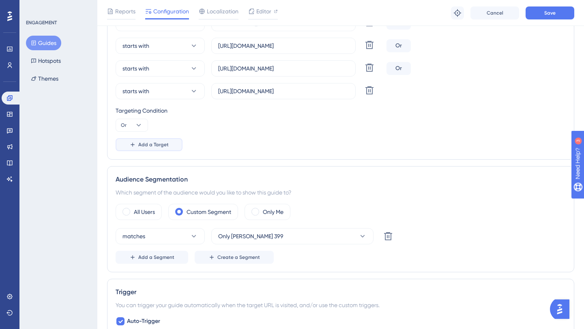
click at [155, 148] on button "Add a Target" at bounding box center [149, 144] width 67 height 13
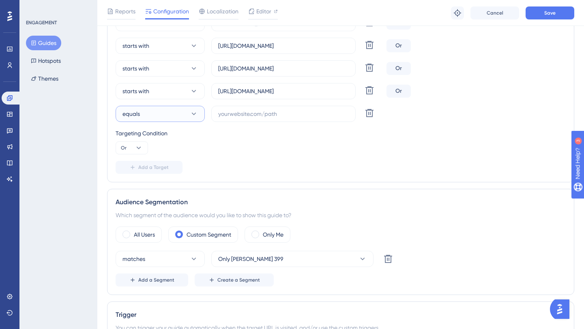
click at [181, 113] on button "equals" at bounding box center [160, 114] width 89 height 16
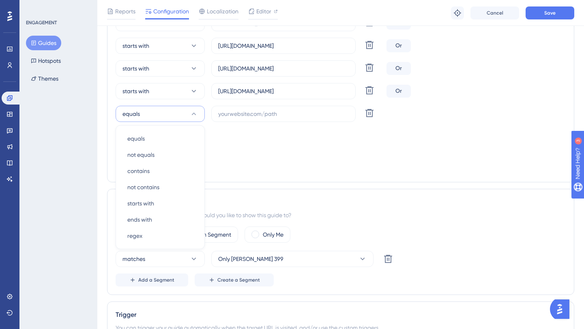
scroll to position [476, 0]
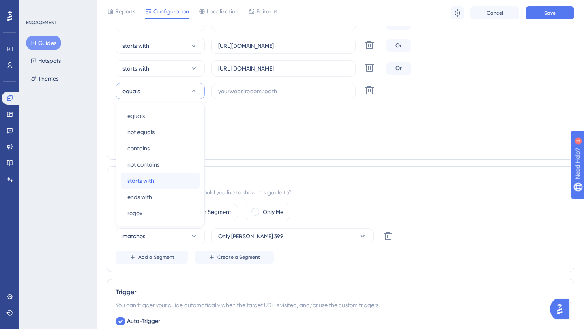
click at [158, 178] on div "starts with starts with" at bounding box center [160, 181] width 66 height 16
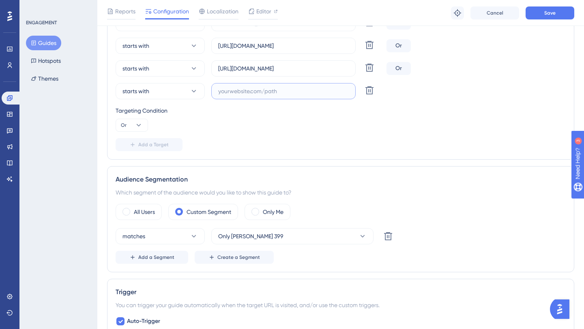
click at [249, 95] on input "text" at bounding box center [283, 91] width 131 height 9
click at [281, 87] on input "text" at bounding box center [283, 91] width 131 height 9
paste input "https://app.infeedo.com/dashboard/campaign"
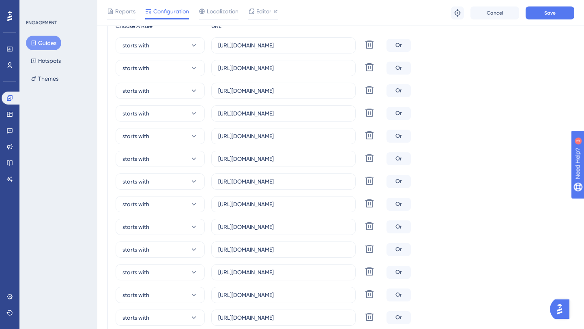
scroll to position [0, 0]
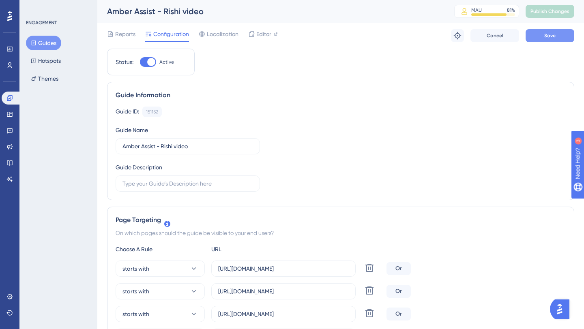
type input "https://app.infeedo.com/dashboard/campaign"
click at [552, 34] on span "Save" at bounding box center [549, 35] width 11 height 6
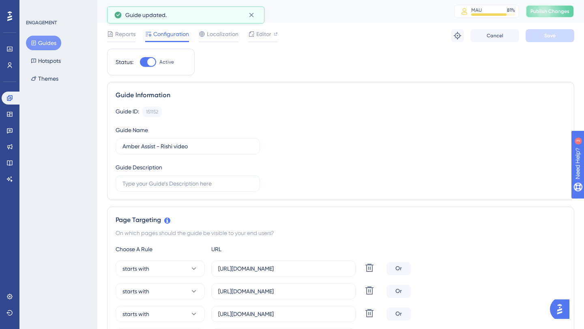
click at [550, 13] on span "Publish Changes" at bounding box center [549, 11] width 39 height 6
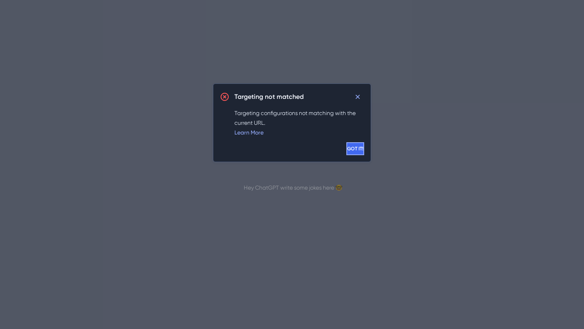
click at [355, 152] on button "GOT IT!" at bounding box center [355, 148] width 18 height 13
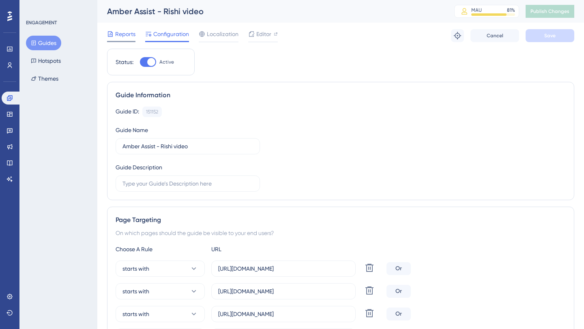
click at [131, 33] on span "Reports" at bounding box center [125, 34] width 20 height 10
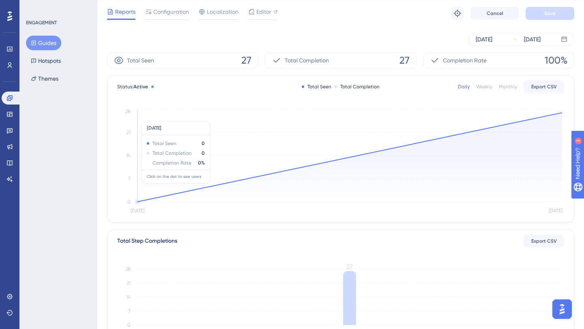
scroll to position [185, 0]
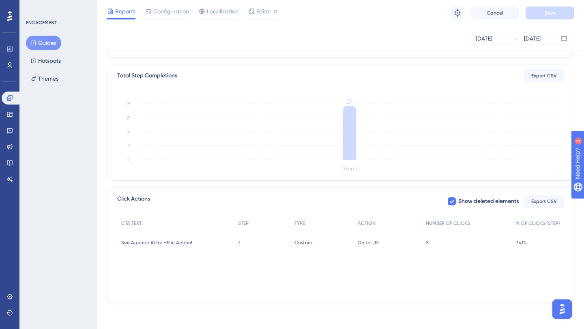
click at [429, 244] on div "2 2" at bounding box center [467, 243] width 90 height 23
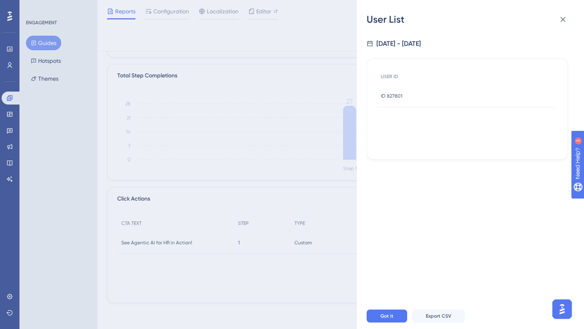
click at [393, 98] on span "ID 827801" at bounding box center [391, 96] width 21 height 6
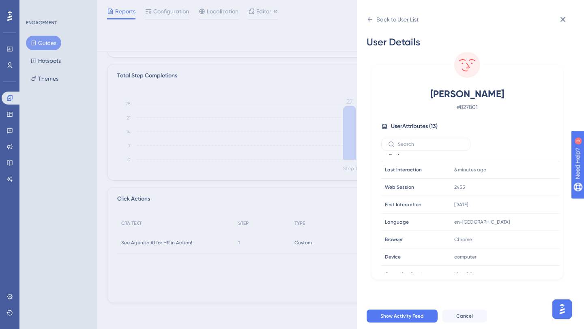
scroll to position [107, 0]
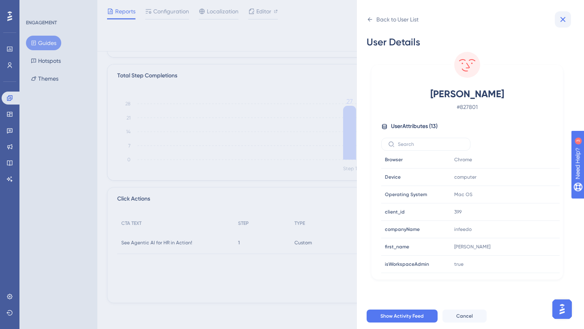
click at [564, 17] on icon at bounding box center [563, 20] width 10 height 10
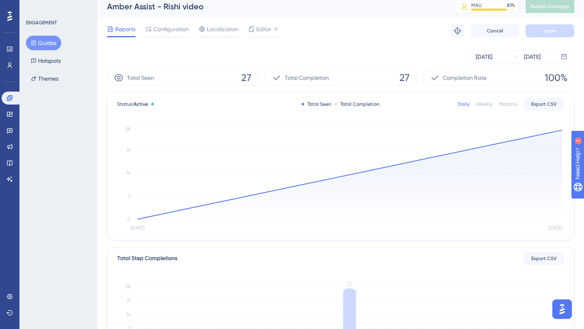
scroll to position [0, 0]
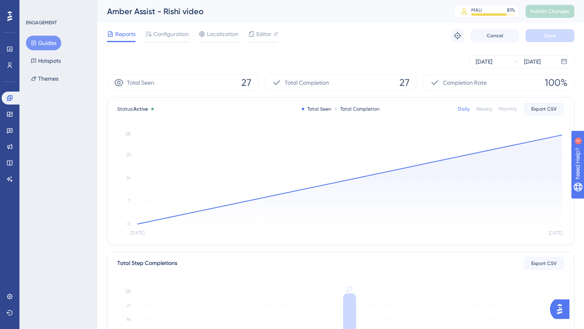
click at [45, 49] on button "Guides" at bounding box center [43, 43] width 35 height 15
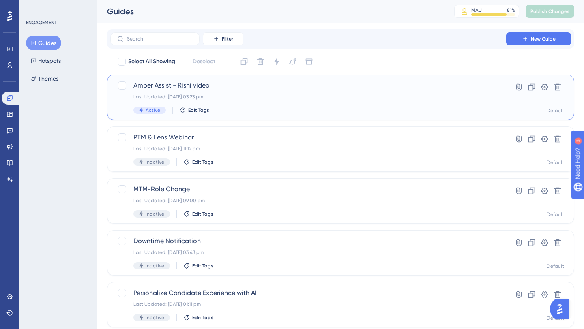
click at [193, 84] on span "Amber Assist - Rishi video" at bounding box center [308, 86] width 350 height 10
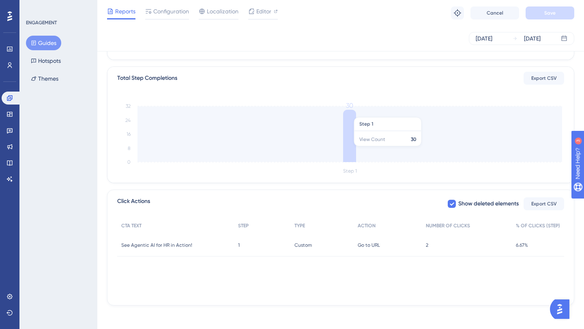
scroll to position [185, 0]
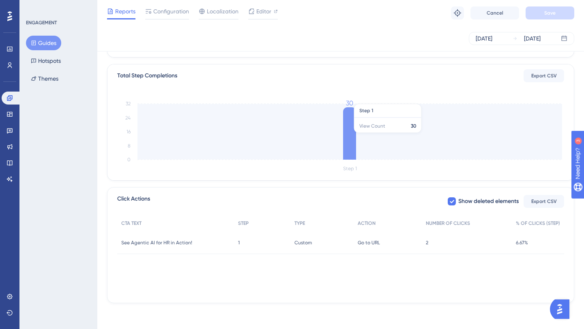
click at [391, 130] on icon "Step 1 0 8 16 24 32 30" at bounding box center [340, 135] width 447 height 77
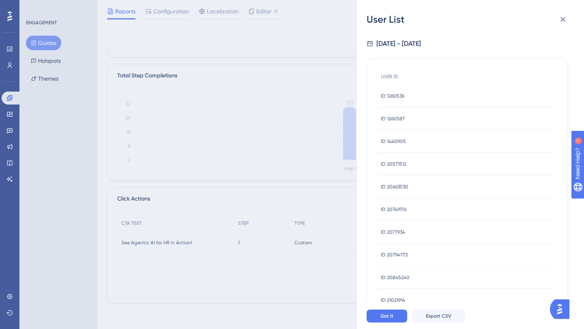
click at [397, 94] on span "ID 1260536" at bounding box center [393, 96] width 24 height 6
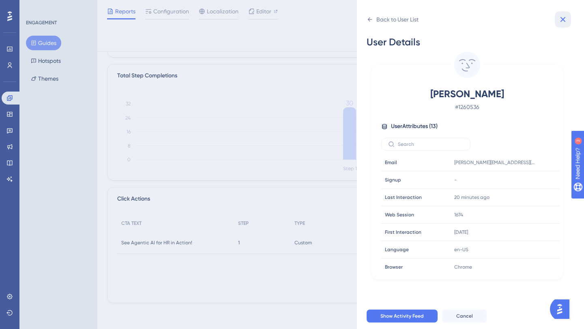
click at [565, 20] on icon at bounding box center [563, 20] width 10 height 10
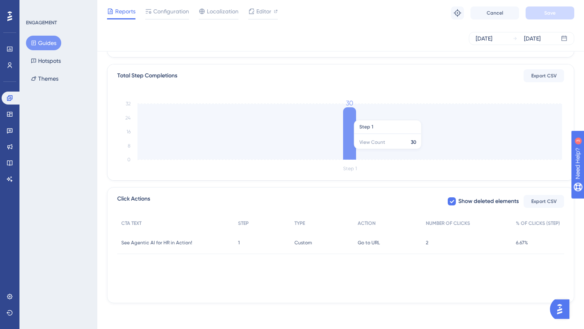
click at [371, 116] on icon "Step 1 0 8 16 24 32 30" at bounding box center [340, 135] width 447 height 77
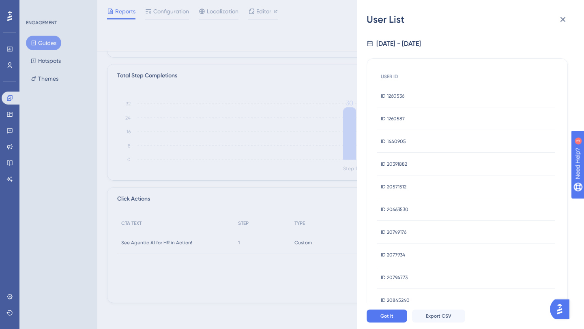
click at [394, 117] on span "ID 1260587" at bounding box center [393, 119] width 24 height 6
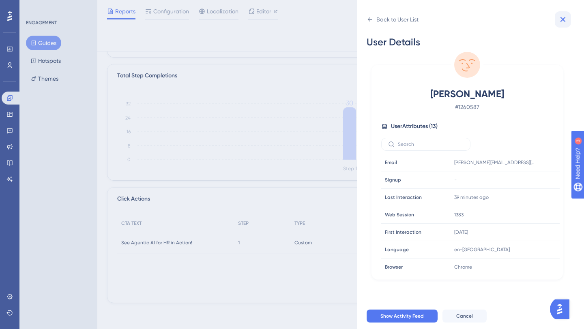
click at [566, 20] on icon at bounding box center [563, 20] width 10 height 10
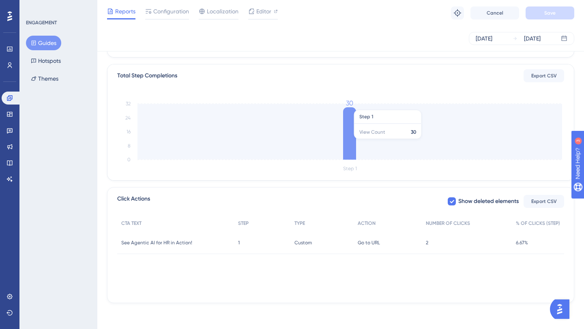
click at [354, 143] on icon at bounding box center [349, 133] width 13 height 52
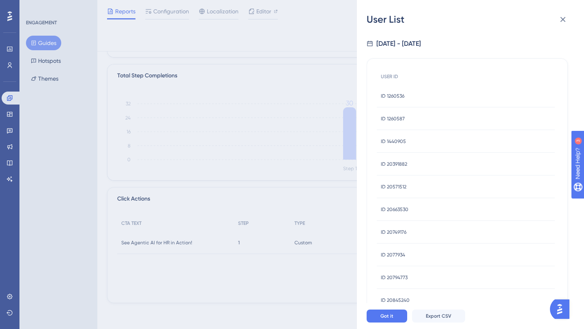
click at [415, 142] on div "ID 1440905 ID 1440905" at bounding box center [466, 141] width 178 height 23
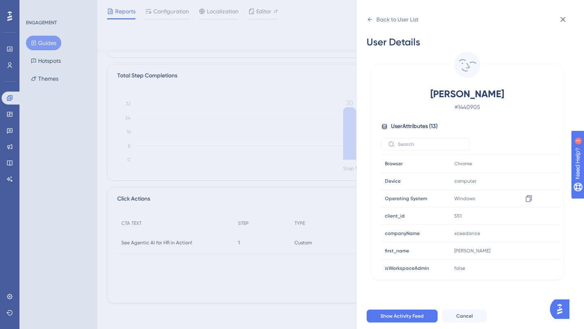
scroll to position [107, 0]
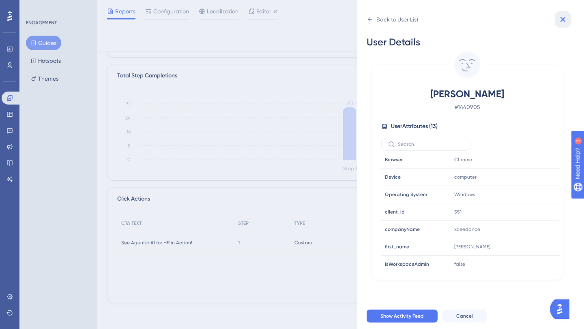
click at [562, 16] on icon at bounding box center [563, 20] width 10 height 10
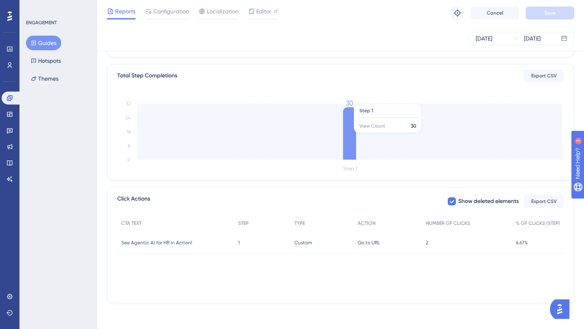
click at [350, 134] on icon at bounding box center [349, 133] width 13 height 52
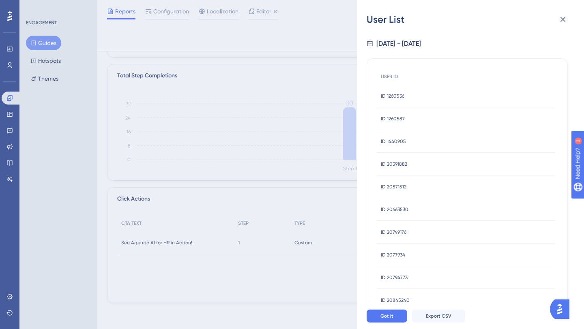
click at [420, 189] on div "ID 20571512 ID 20571512" at bounding box center [466, 187] width 178 height 23
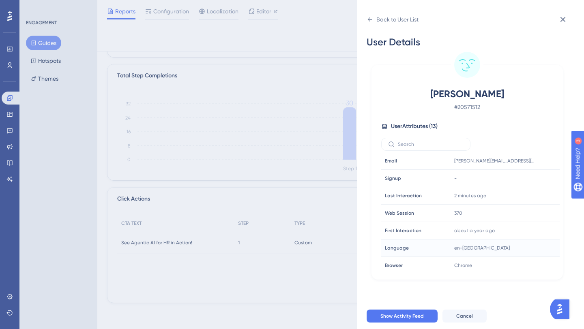
scroll to position [0, 0]
click at [382, 19] on div "Back to User List" at bounding box center [397, 20] width 42 height 10
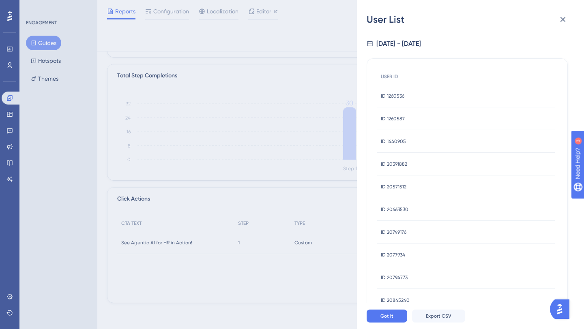
click at [395, 254] on span "ID 2077934" at bounding box center [393, 255] width 24 height 6
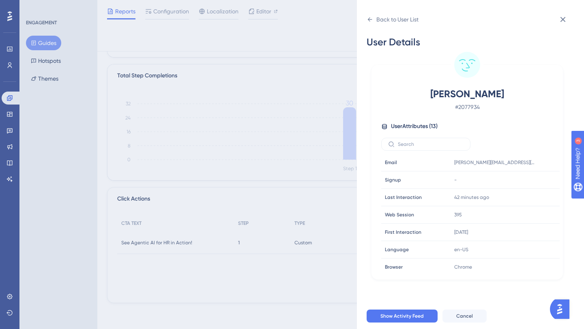
click at [407, 127] on span "User Attributes ( 13 )" at bounding box center [414, 127] width 47 height 10
click at [436, 126] on span "User Attributes ( 13 )" at bounding box center [414, 127] width 47 height 10
click at [378, 20] on div "Back to User List" at bounding box center [397, 20] width 42 height 10
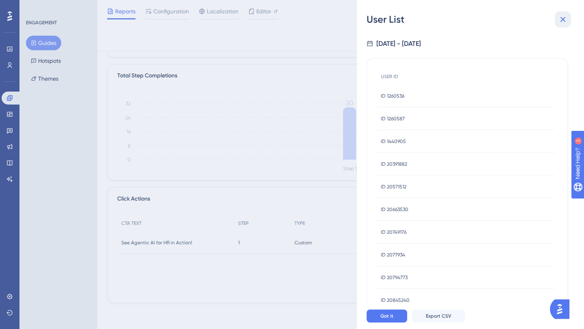
click at [565, 20] on icon at bounding box center [563, 20] width 10 height 10
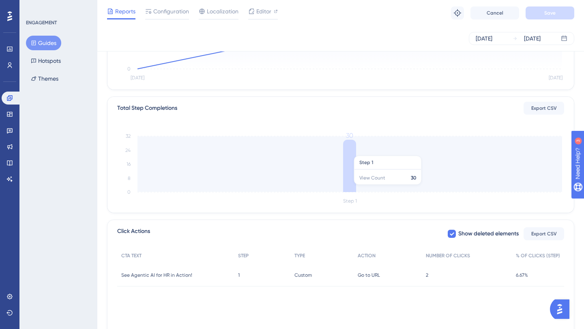
scroll to position [170, 0]
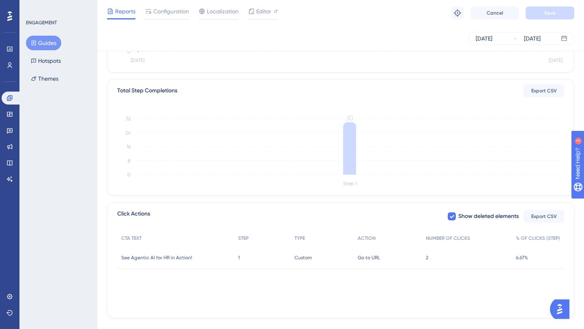
click at [427, 255] on span "2" at bounding box center [427, 258] width 2 height 6
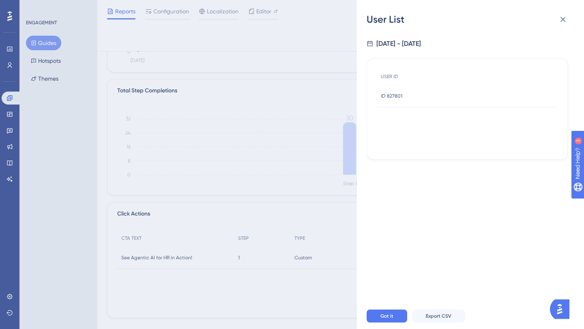
click at [407, 118] on div "USER ID ID 827801 ID 827801" at bounding box center [467, 109] width 181 height 81
click at [411, 180] on div "9/3/2025 - 9/4/2025 USER ID ID 827801 ID 827801" at bounding box center [474, 164] width 214 height 277
click at [391, 317] on span "Got it" at bounding box center [386, 316] width 13 height 6
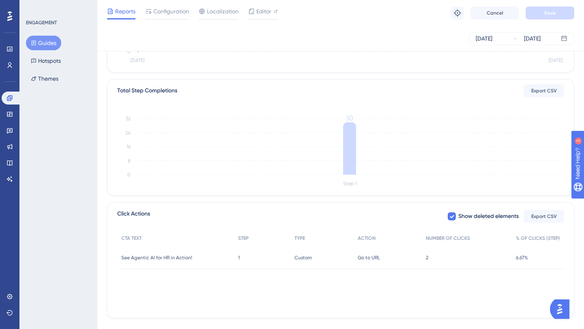
click at [515, 257] on div "6.67% 6.67%" at bounding box center [538, 258] width 52 height 23
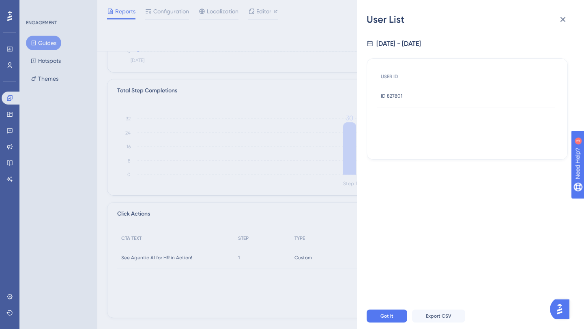
click at [398, 98] on span "ID 827801" at bounding box center [391, 96] width 21 height 6
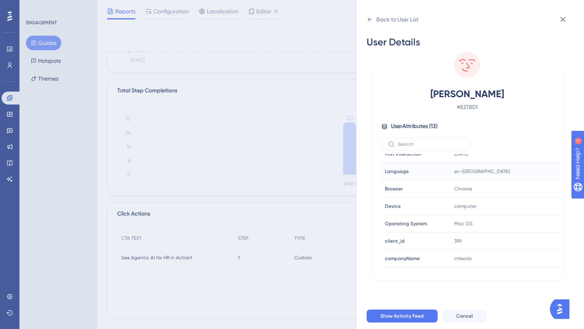
scroll to position [107, 0]
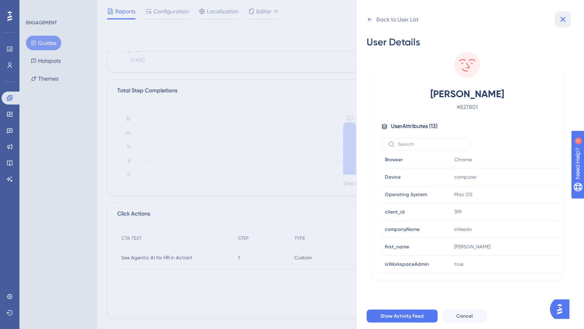
click at [561, 21] on icon at bounding box center [562, 19] width 5 height 5
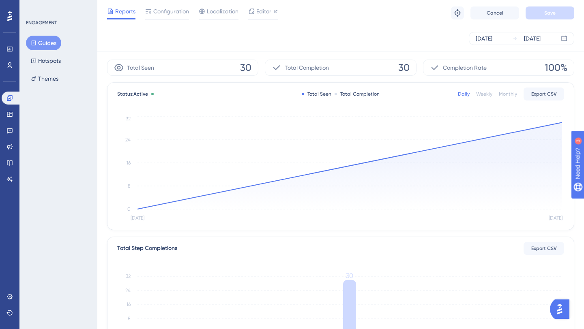
scroll to position [0, 0]
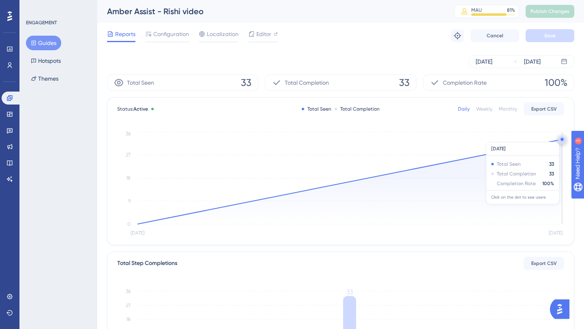
click at [561, 138] on circle at bounding box center [562, 139] width 6 height 6
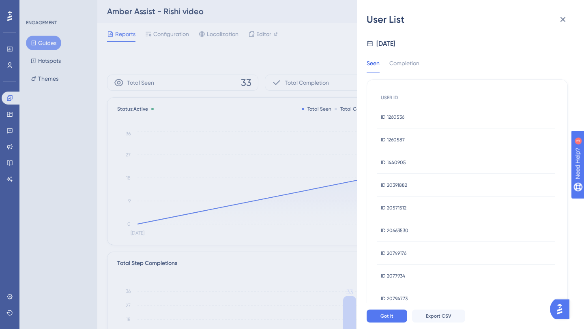
scroll to position [293, 0]
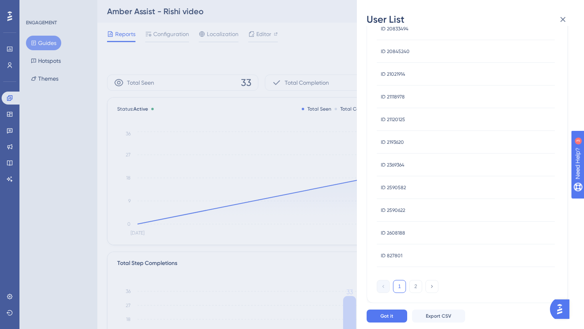
click at [401, 256] on div "ID 827801 ID 827801" at bounding box center [466, 256] width 178 height 23
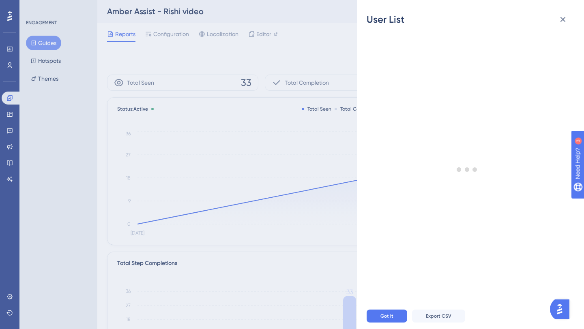
scroll to position [0, 0]
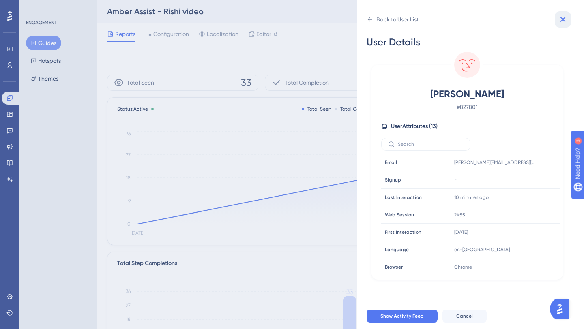
click at [568, 21] on button at bounding box center [563, 19] width 16 height 16
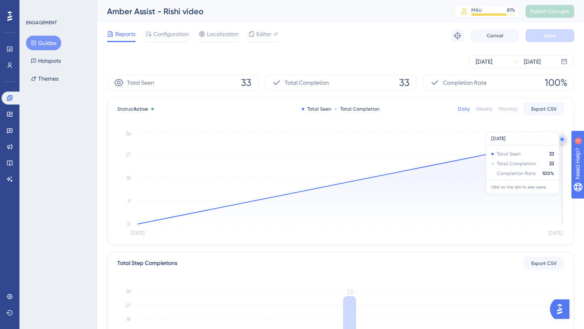
click at [537, 163] on icon at bounding box center [349, 182] width 425 height 85
click at [530, 184] on icon at bounding box center [349, 182] width 425 height 85
click at [529, 189] on icon at bounding box center [349, 182] width 425 height 85
click at [563, 140] on icon "Sep 3 Sep 4 0 9 18 27 36" at bounding box center [340, 184] width 447 height 109
click at [561, 140] on circle at bounding box center [561, 139] width 3 height 3
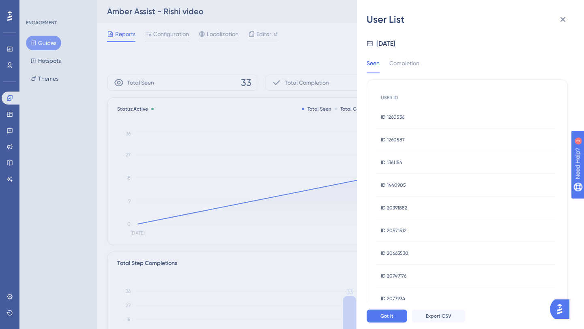
scroll to position [293, 0]
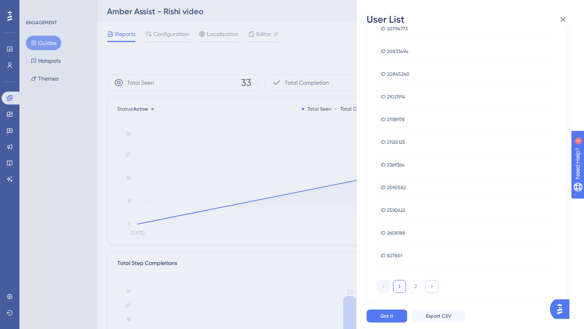
click at [430, 287] on icon at bounding box center [431, 286] width 5 height 5
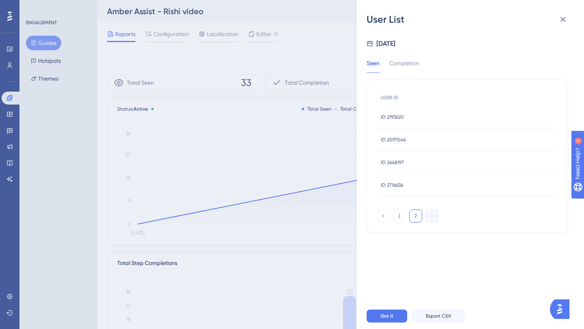
click at [405, 188] on div "ID 2716636 ID 2716636" at bounding box center [466, 185] width 178 height 23
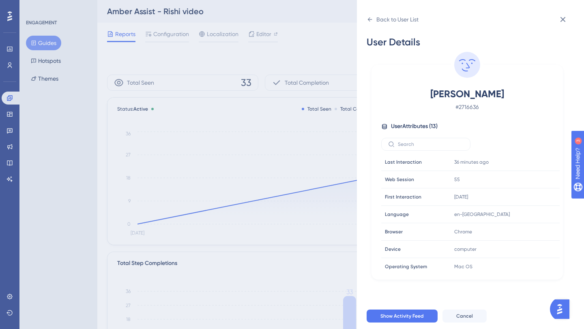
scroll to position [107, 0]
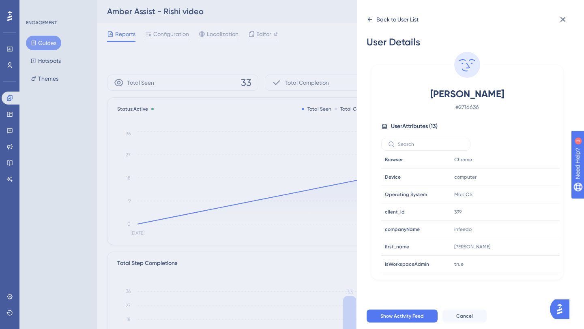
click at [370, 17] on icon at bounding box center [370, 19] width 6 height 6
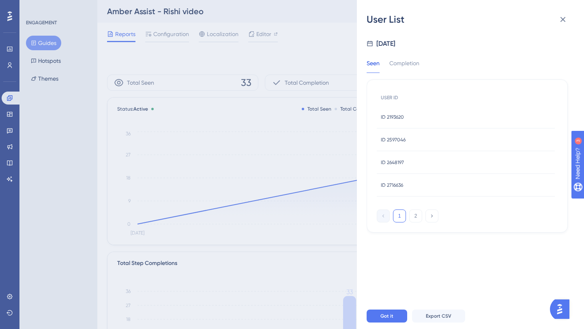
click at [397, 137] on span "ID 2597046" at bounding box center [393, 140] width 25 height 6
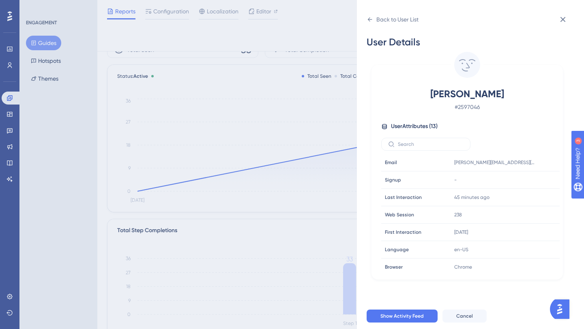
scroll to position [0, 0]
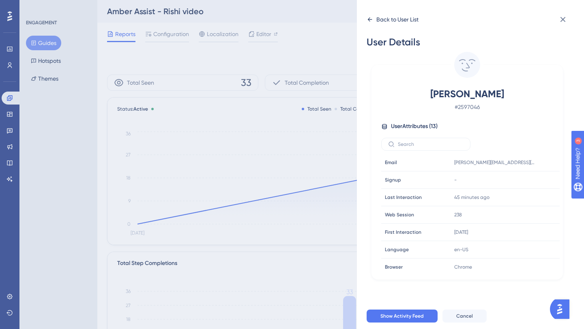
click at [367, 18] on icon at bounding box center [370, 19] width 6 height 6
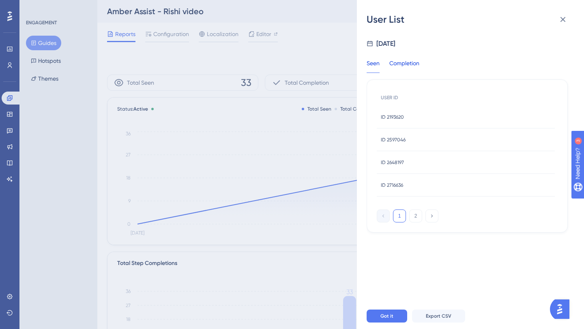
click at [409, 66] on div "Completion" at bounding box center [404, 65] width 30 height 15
click at [396, 183] on span "ID 1440905" at bounding box center [393, 185] width 25 height 6
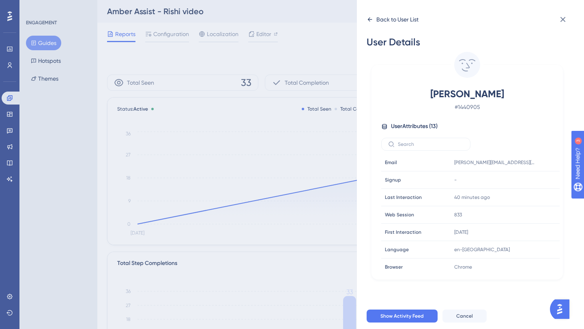
click at [373, 19] on div "Back to User List" at bounding box center [393, 19] width 52 height 13
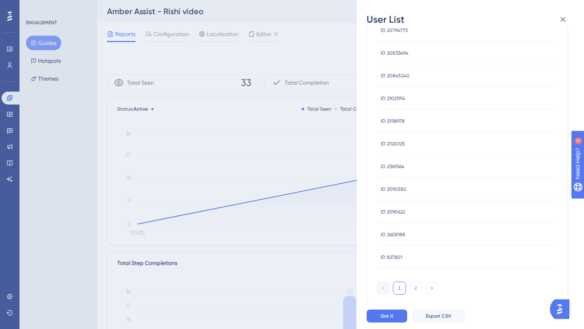
scroll to position [293, 0]
click at [390, 210] on span "ID 2590622" at bounding box center [393, 210] width 24 height 6
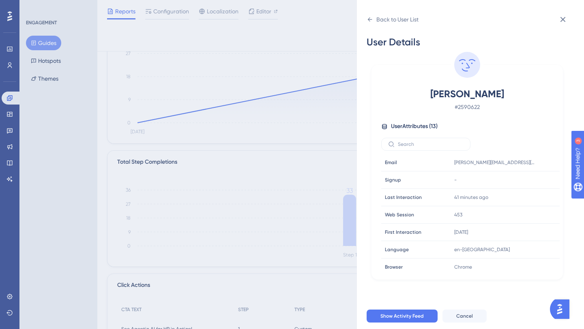
scroll to position [0, 0]
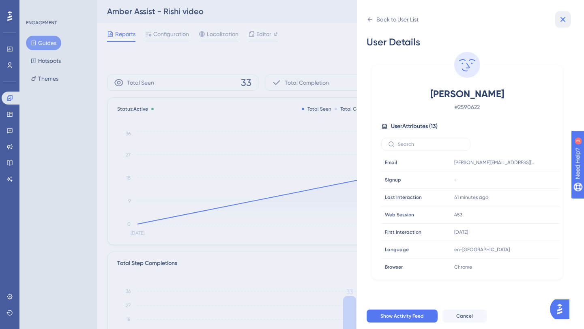
click at [560, 17] on icon at bounding box center [563, 20] width 10 height 10
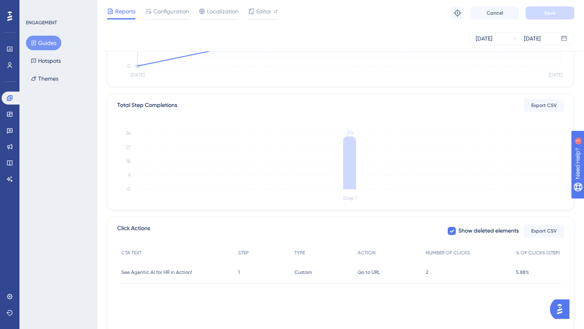
scroll to position [185, 0]
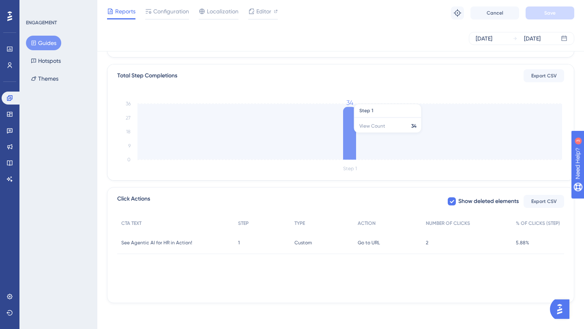
click at [379, 127] on icon "Step 1 0 9 18 27 36 34" at bounding box center [340, 135] width 447 height 77
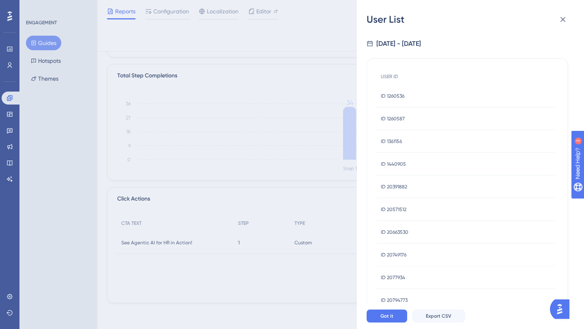
click at [391, 96] on span "ID 1260536" at bounding box center [393, 96] width 24 height 6
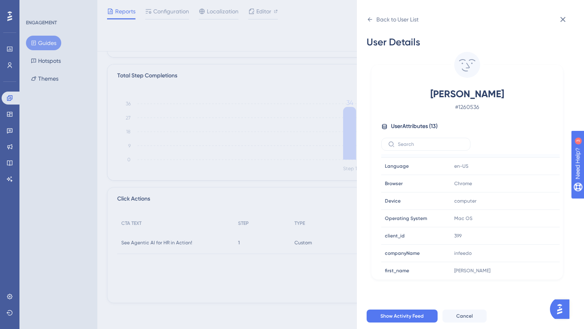
scroll to position [107, 0]
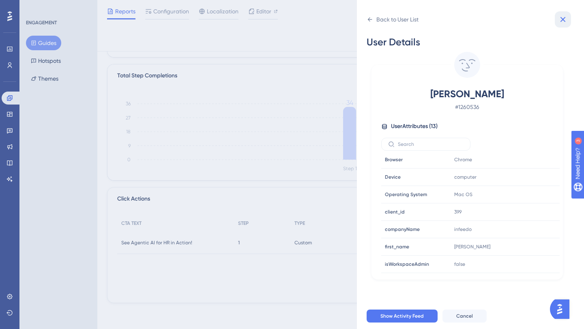
click at [560, 15] on icon at bounding box center [563, 20] width 10 height 10
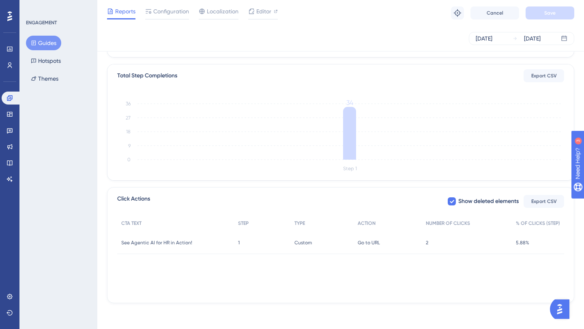
scroll to position [0, 0]
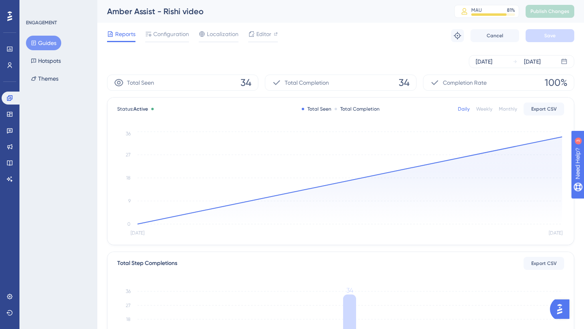
click at [37, 45] on button "Guides" at bounding box center [43, 43] width 35 height 15
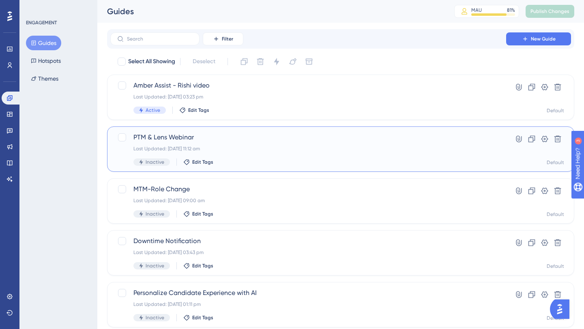
click at [174, 138] on span "PTM & Lens Webinar" at bounding box center [308, 138] width 350 height 10
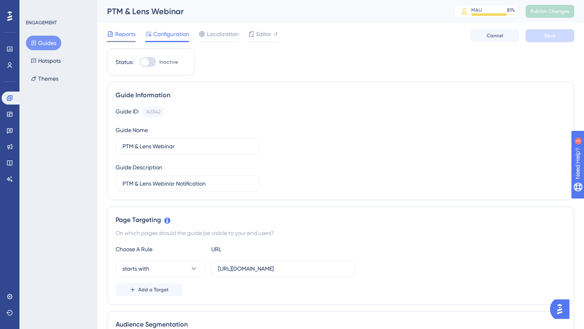
click at [123, 37] on span "Reports" at bounding box center [125, 34] width 20 height 10
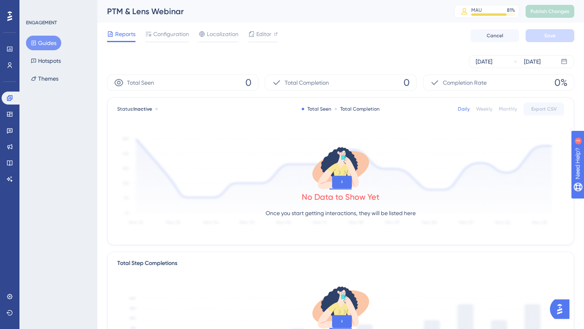
click at [49, 43] on button "Guides" at bounding box center [43, 43] width 35 height 15
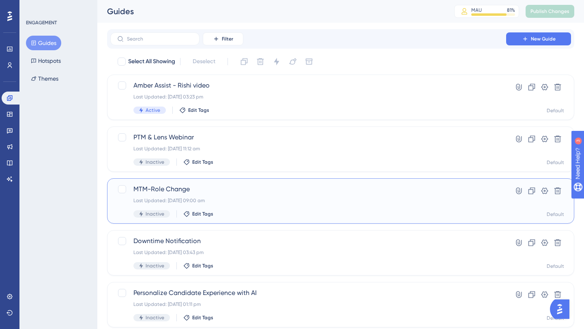
click at [178, 186] on span "MTM-Role Change" at bounding box center [308, 190] width 350 height 10
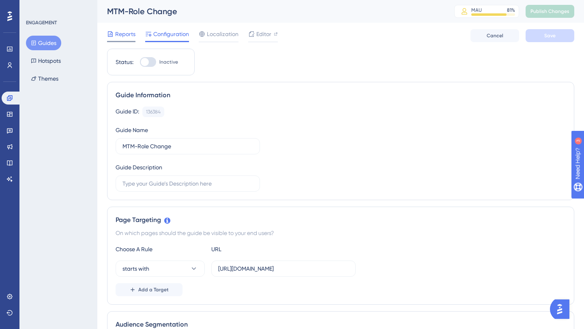
click at [124, 32] on span "Reports" at bounding box center [125, 34] width 20 height 10
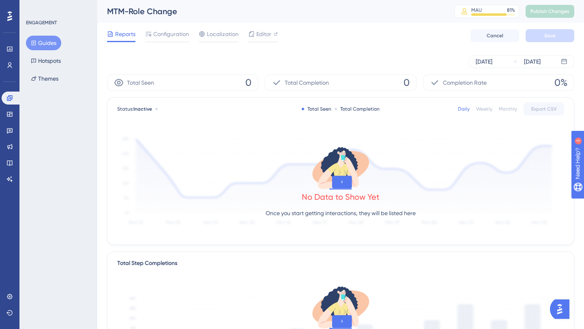
click at [47, 46] on button "Guides" at bounding box center [43, 43] width 35 height 15
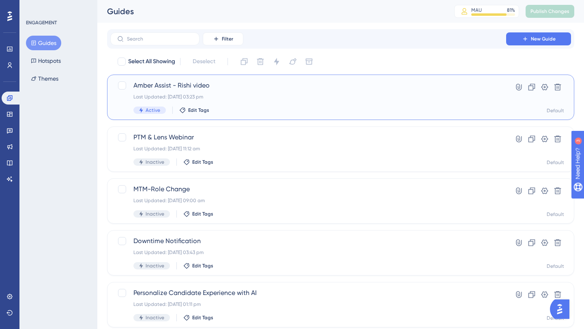
click at [208, 85] on span "Amber Assist - Rishi video" at bounding box center [308, 86] width 350 height 10
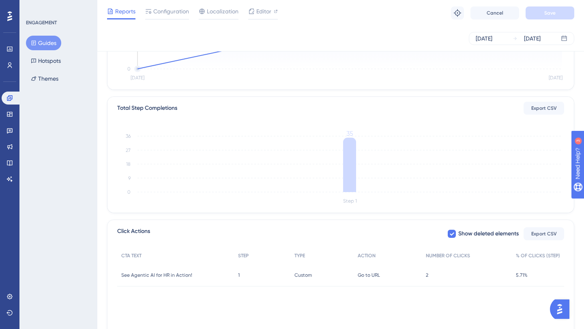
scroll to position [153, 0]
click at [427, 275] on span "2" at bounding box center [427, 274] width 2 height 6
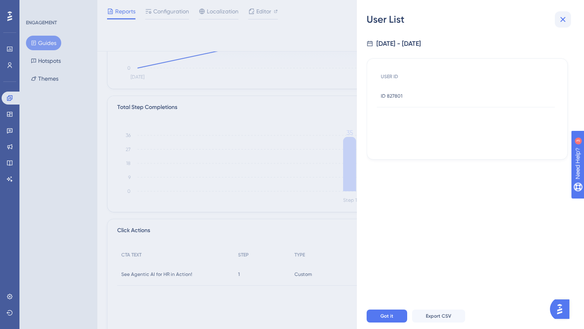
click at [564, 17] on icon at bounding box center [563, 20] width 10 height 10
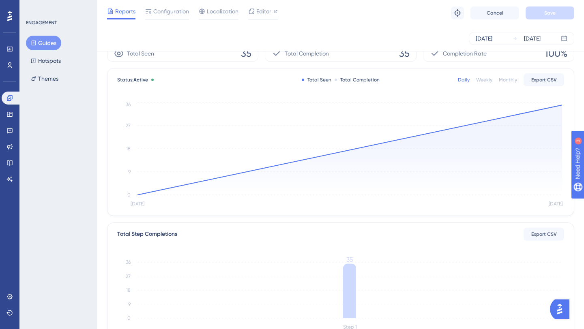
scroll to position [0, 0]
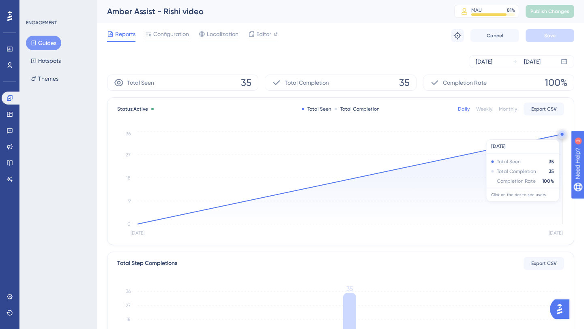
click at [560, 135] on circle at bounding box center [562, 134] width 6 height 6
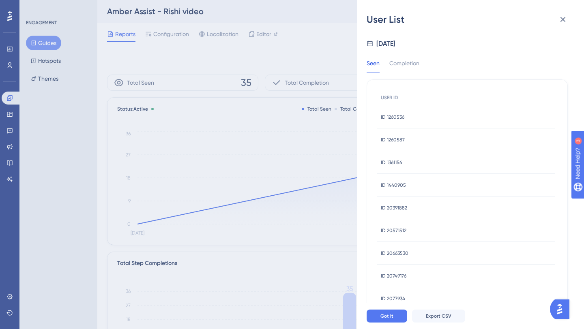
click at [394, 112] on div "ID 1260536 ID 1260536" at bounding box center [393, 117] width 24 height 23
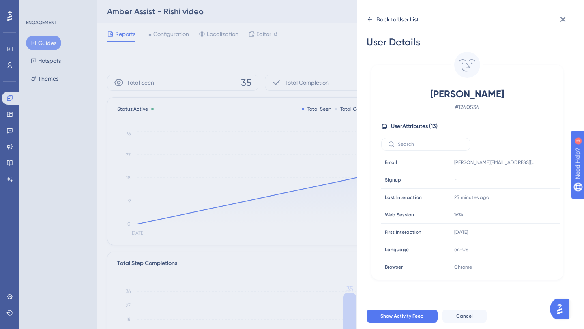
click at [410, 15] on div "Back to User List" at bounding box center [397, 20] width 42 height 10
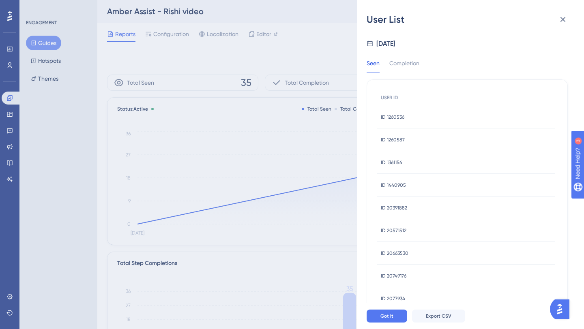
click at [399, 145] on div "ID 1260587 ID 1260587" at bounding box center [393, 140] width 24 height 23
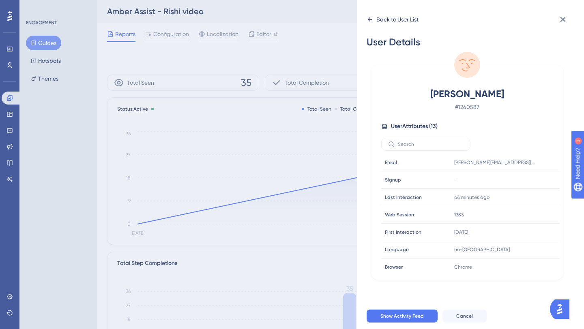
click at [370, 18] on icon at bounding box center [370, 19] width 6 height 6
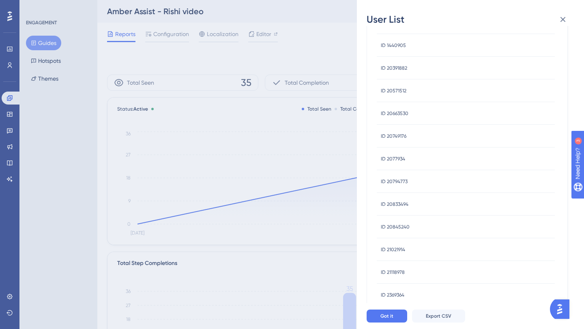
scroll to position [293, 0]
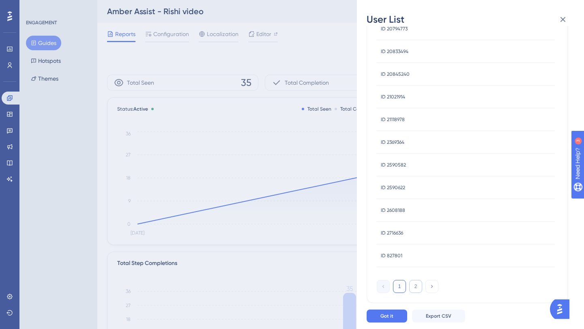
click at [418, 289] on button "2" at bounding box center [415, 286] width 13 height 13
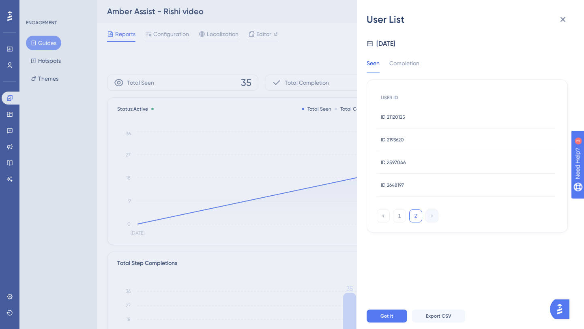
click at [395, 114] on span "ID 21120125" at bounding box center [393, 117] width 24 height 6
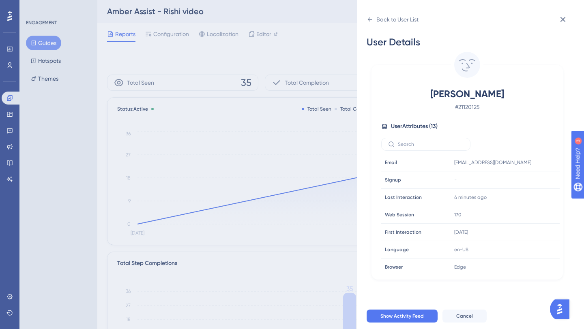
click at [424, 124] on span "User Attributes ( 13 )" at bounding box center [414, 127] width 47 height 10
click at [384, 126] on icon at bounding box center [384, 126] width 6 height 6
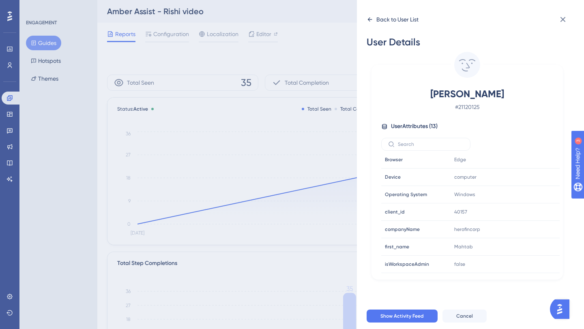
click at [373, 19] on div "Back to User List" at bounding box center [393, 19] width 52 height 13
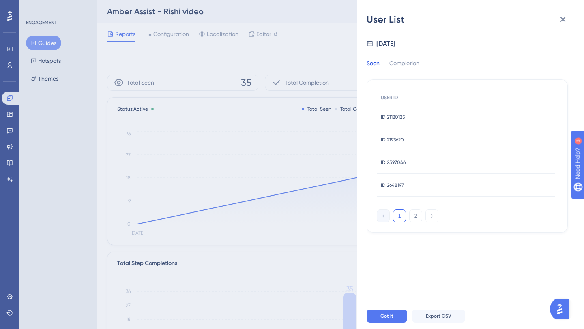
click at [402, 215] on button "1" at bounding box center [399, 216] width 13 height 13
click at [400, 209] on span "ID 20391882" at bounding box center [394, 208] width 26 height 6
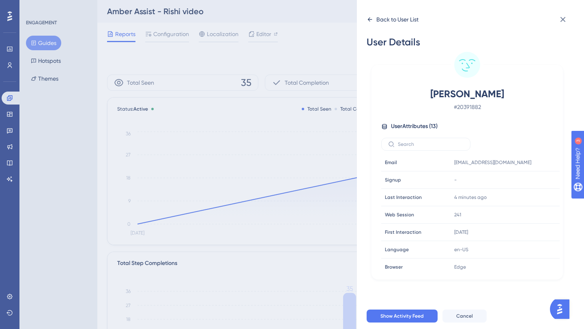
click at [368, 21] on icon at bounding box center [370, 19] width 6 height 6
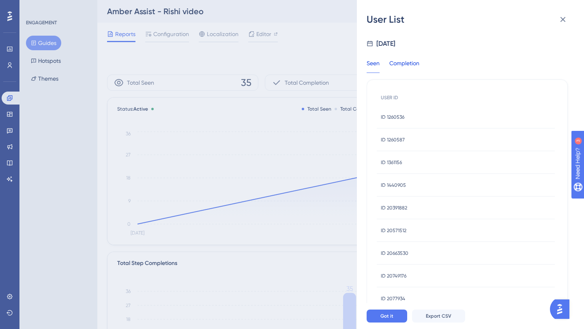
click at [412, 62] on div "Completion" at bounding box center [404, 65] width 30 height 15
click at [561, 19] on icon at bounding box center [563, 20] width 10 height 10
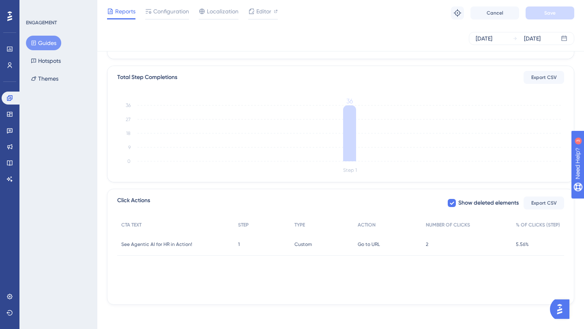
scroll to position [185, 0]
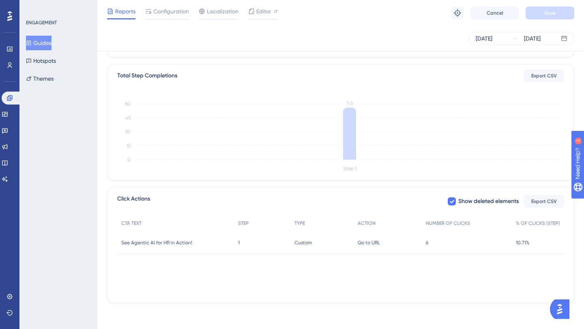
click at [427, 243] on span "6" at bounding box center [427, 243] width 2 height 6
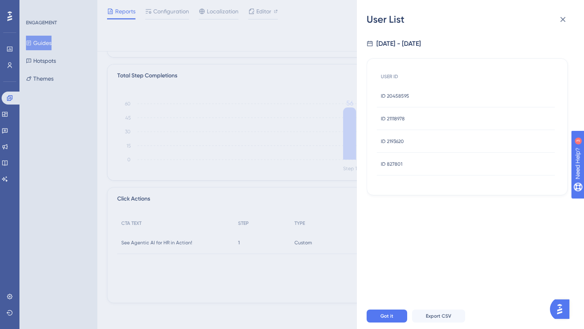
click at [389, 164] on span "ID 827801" at bounding box center [391, 164] width 21 height 6
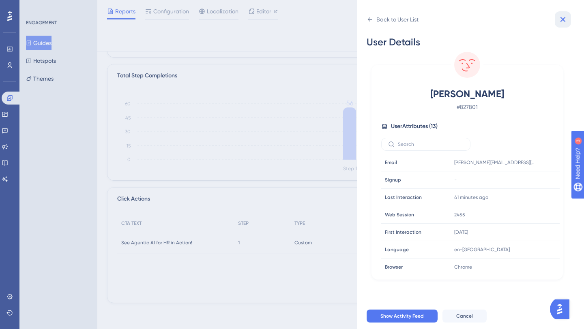
click at [562, 18] on icon at bounding box center [562, 19] width 5 height 5
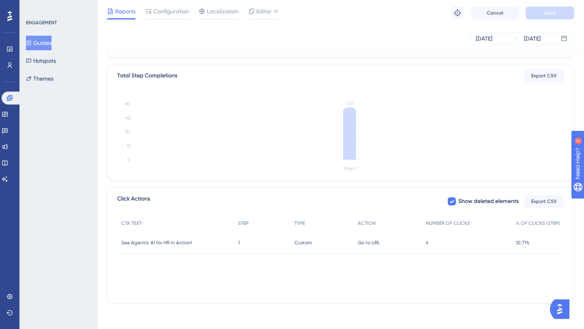
click at [427, 242] on span "6" at bounding box center [427, 243] width 2 height 6
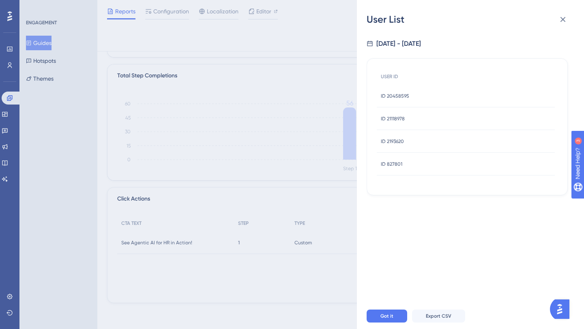
click at [399, 141] on span "ID 2193620" at bounding box center [392, 141] width 23 height 6
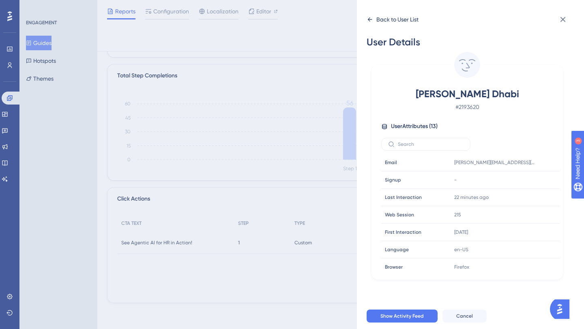
click at [367, 17] on icon at bounding box center [370, 19] width 6 height 6
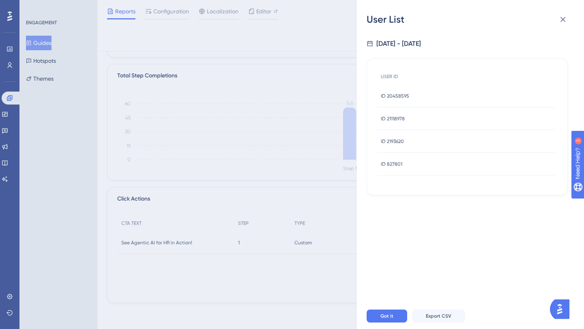
click at [391, 121] on span "ID 21118978" at bounding box center [393, 119] width 24 height 6
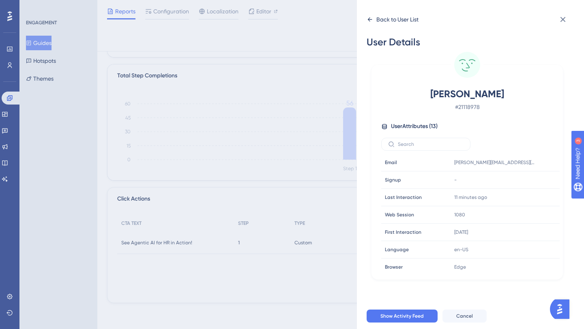
click at [370, 19] on icon at bounding box center [370, 19] width 6 height 6
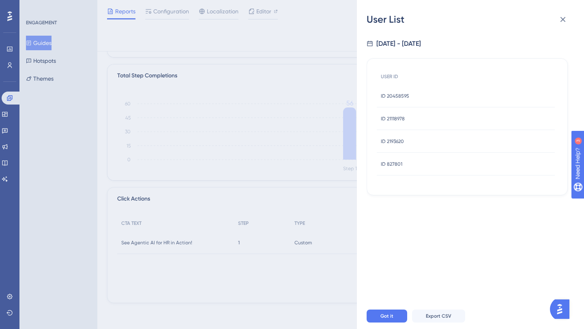
click at [393, 99] on span "ID 20458595" at bounding box center [395, 96] width 28 height 6
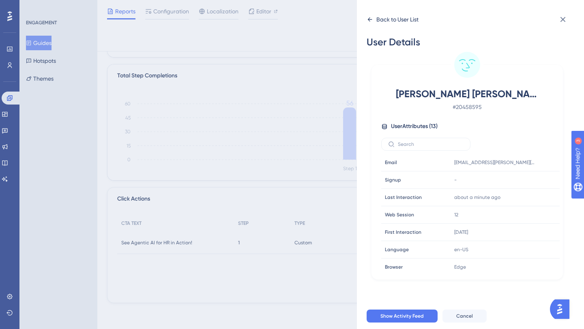
click at [369, 18] on icon at bounding box center [370, 19] width 6 height 6
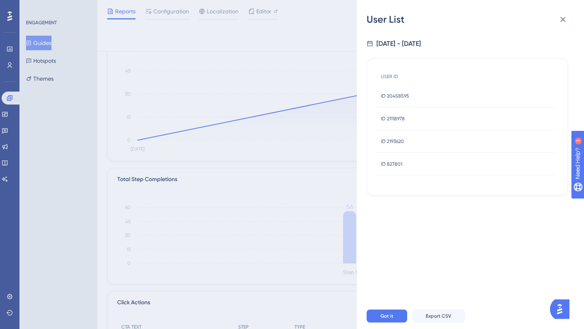
scroll to position [78, 0]
click at [383, 98] on span "ID 20458595" at bounding box center [395, 96] width 28 height 6
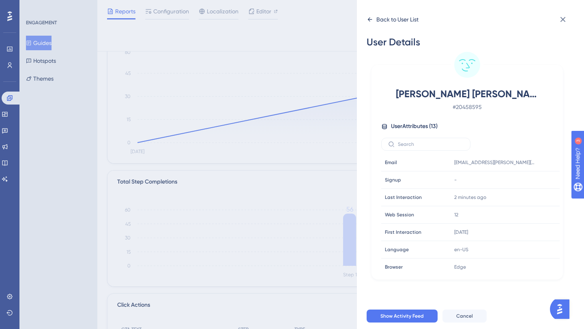
click at [369, 21] on icon at bounding box center [370, 19] width 4 height 4
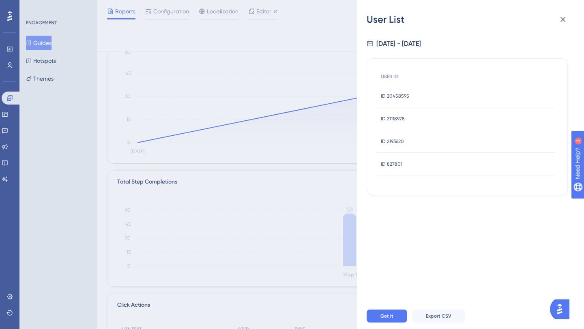
click at [394, 117] on span "ID 21118978" at bounding box center [393, 119] width 24 height 6
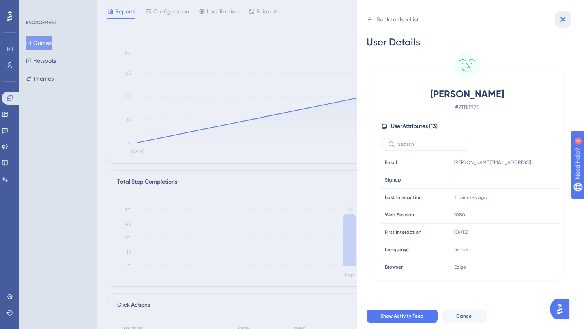
click at [564, 19] on icon at bounding box center [563, 20] width 10 height 10
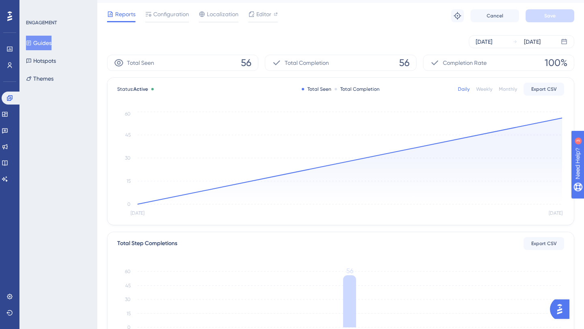
scroll to position [0, 0]
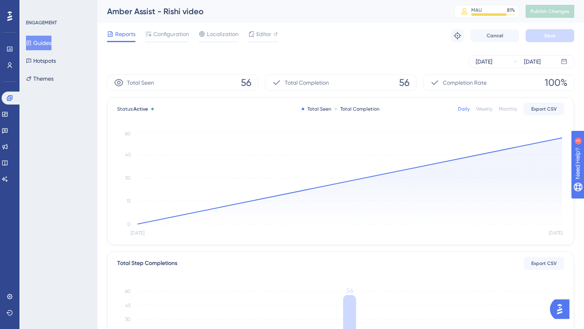
click at [52, 41] on button "Guides" at bounding box center [39, 43] width 26 height 15
